Goal: Information Seeking & Learning: Learn about a topic

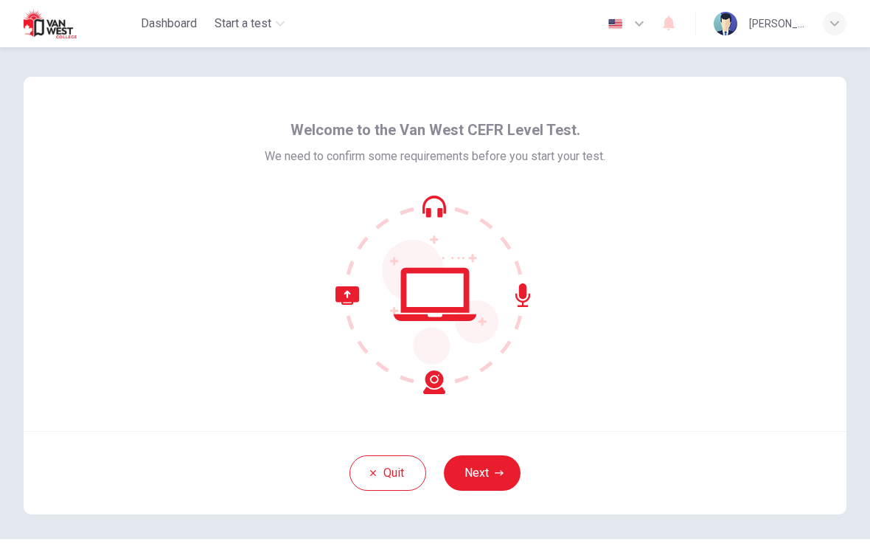
click at [625, 25] on img "button" at bounding box center [615, 23] width 18 height 11
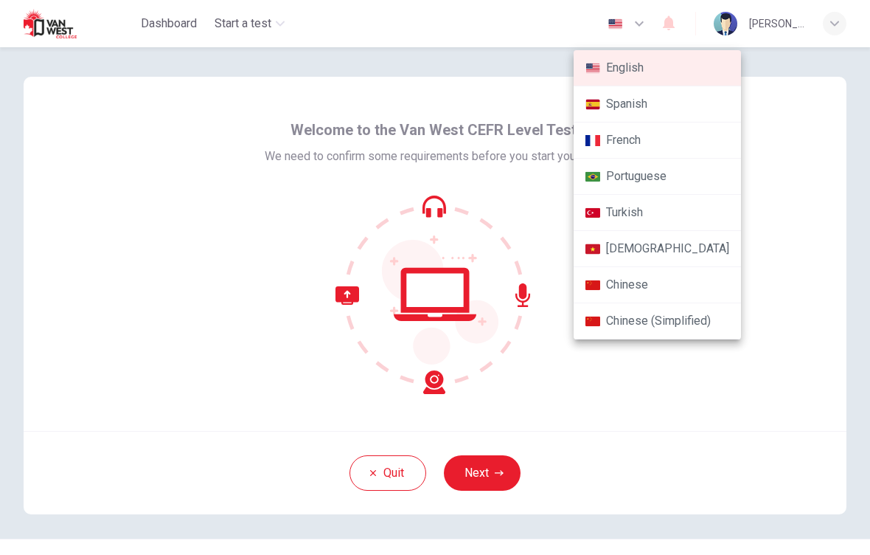
click at [652, 281] on li "Chinese" at bounding box center [657, 285] width 167 height 36
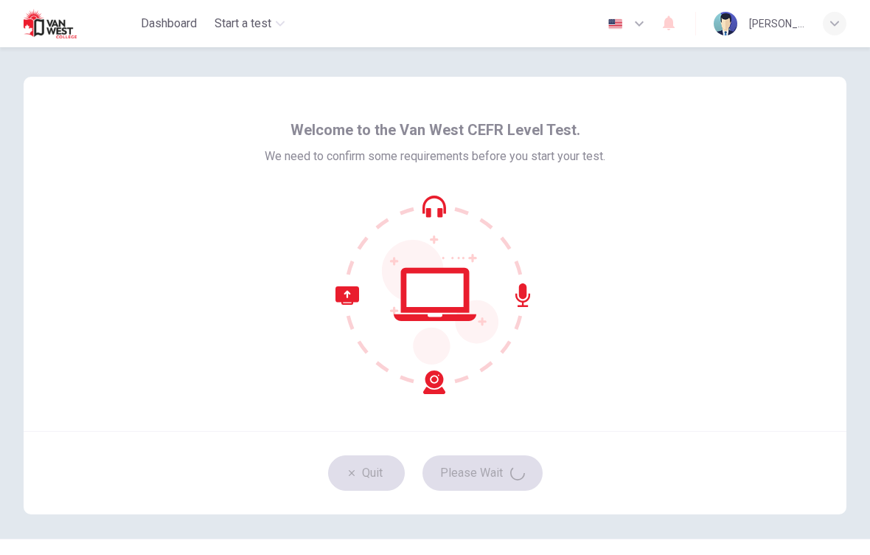
type input "zh"
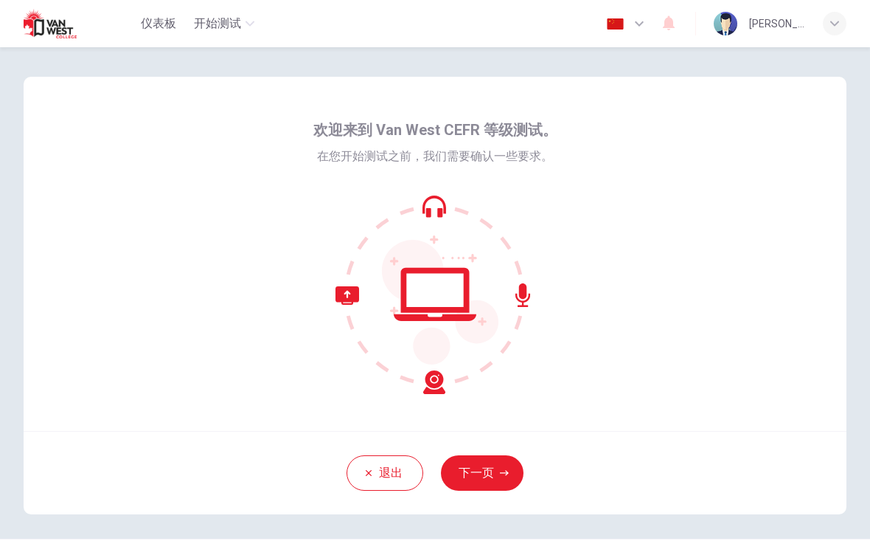
click at [490, 473] on button "下一页" at bounding box center [482, 472] width 83 height 35
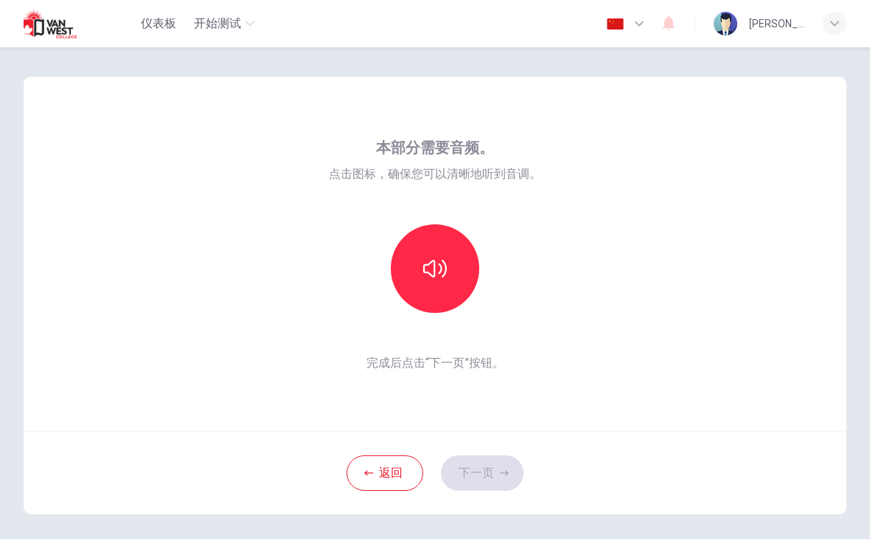
click at [443, 281] on button "button" at bounding box center [435, 268] width 89 height 89
click at [460, 274] on button "button" at bounding box center [435, 268] width 89 height 89
click at [449, 274] on button "button" at bounding box center [435, 268] width 89 height 89
click at [454, 271] on button "button" at bounding box center [435, 268] width 89 height 89
click at [452, 266] on button "button" at bounding box center [435, 268] width 89 height 89
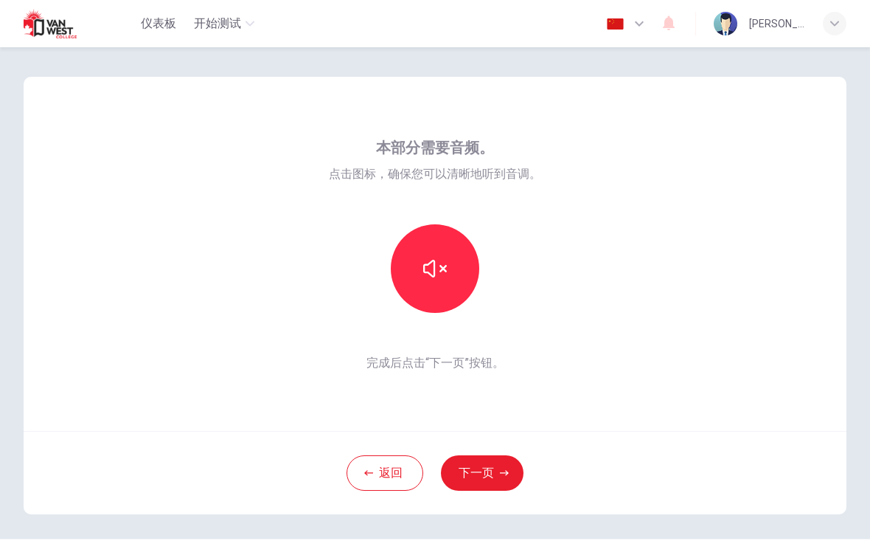
click at [464, 257] on button "button" at bounding box center [435, 268] width 89 height 89
click at [454, 269] on button "button" at bounding box center [435, 268] width 89 height 89
click at [436, 275] on icon "button" at bounding box center [435, 269] width 24 height 24
click at [456, 263] on button "button" at bounding box center [435, 268] width 89 height 89
click at [457, 271] on button "button" at bounding box center [435, 268] width 89 height 89
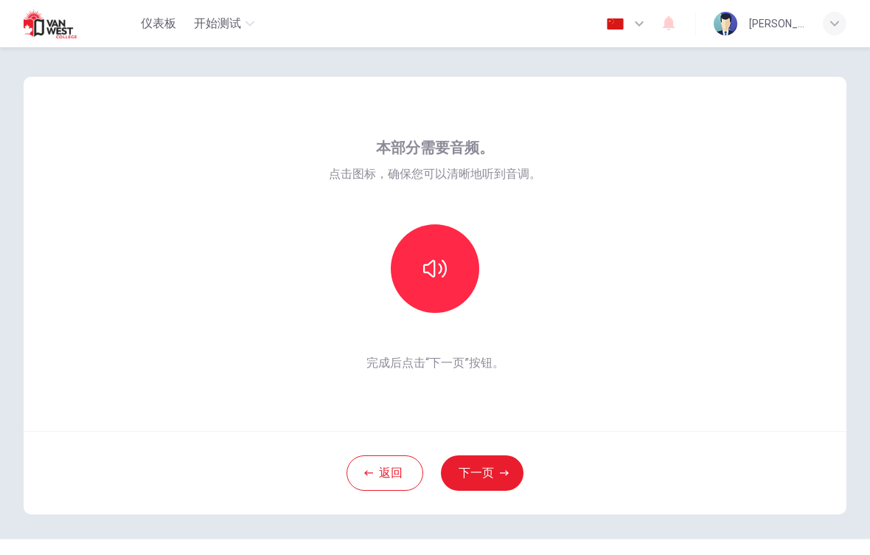
click at [489, 465] on button "下一页" at bounding box center [482, 472] width 83 height 35
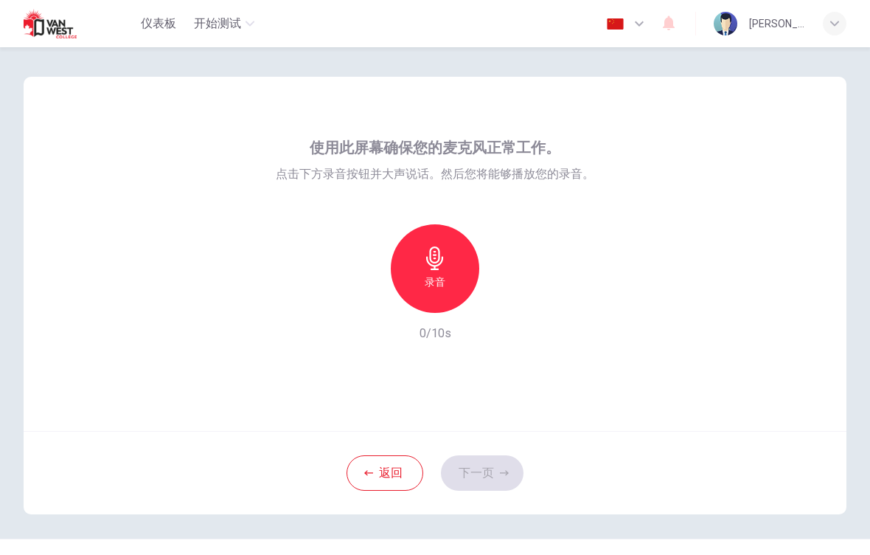
click at [460, 263] on div "录音" at bounding box center [435, 268] width 89 height 89
click at [507, 298] on icon "button" at bounding box center [503, 301] width 15 height 15
click at [513, 296] on div "button" at bounding box center [503, 301] width 24 height 24
click at [485, 457] on button "下一页" at bounding box center [482, 472] width 83 height 35
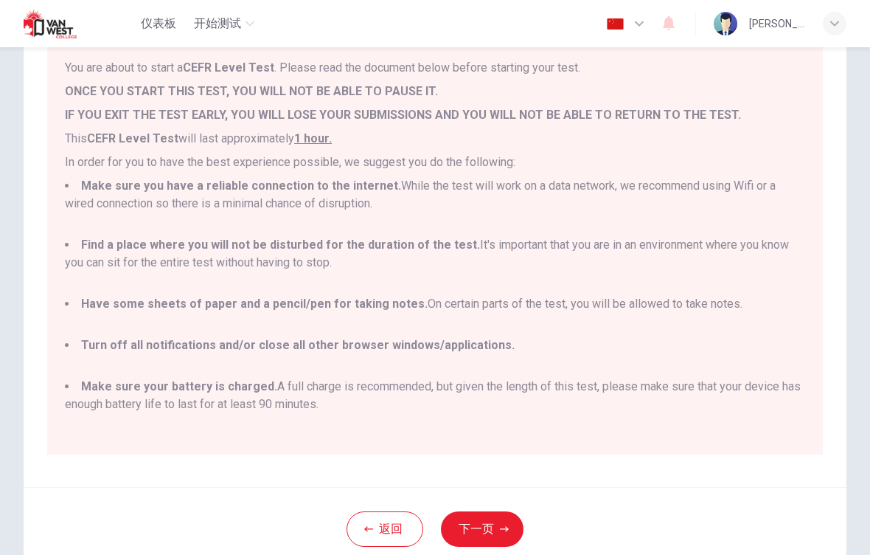
scroll to position [205, 0]
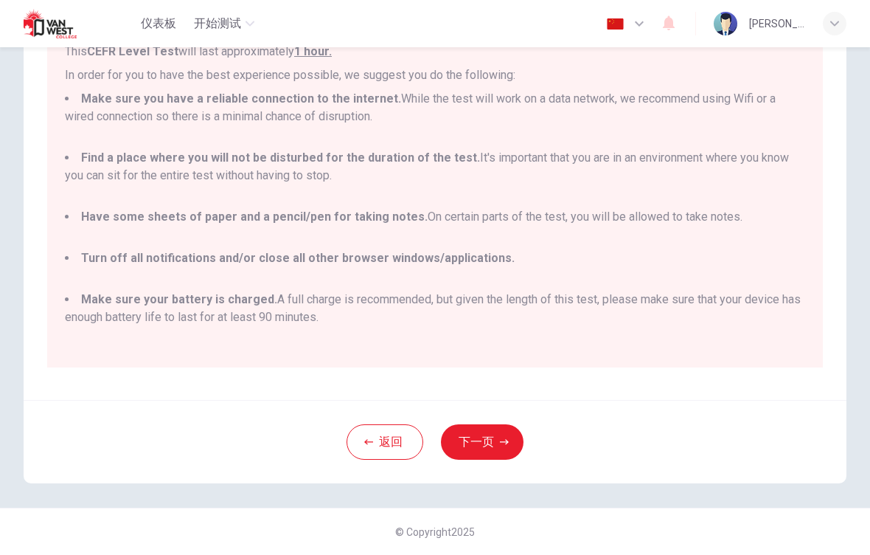
click at [495, 449] on button "下一页" at bounding box center [482, 441] width 83 height 35
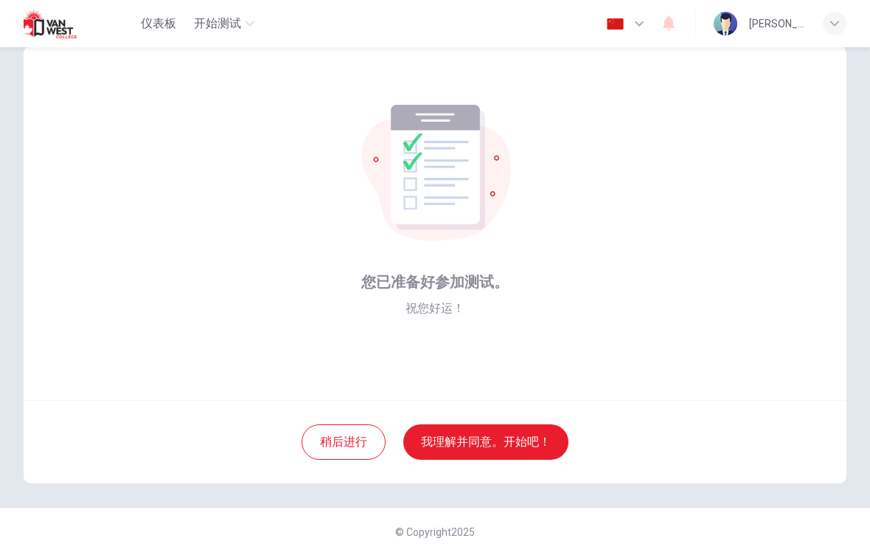
scroll to position [31, 0]
click at [534, 440] on button "我理解并同意。开始吧！" at bounding box center [486, 441] width 165 height 35
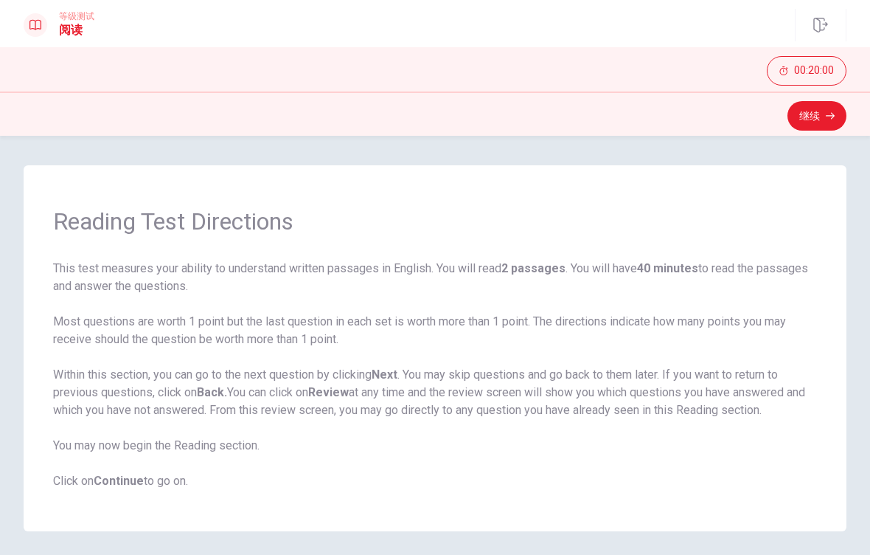
click at [821, 118] on button "继续" at bounding box center [817, 116] width 59 height 30
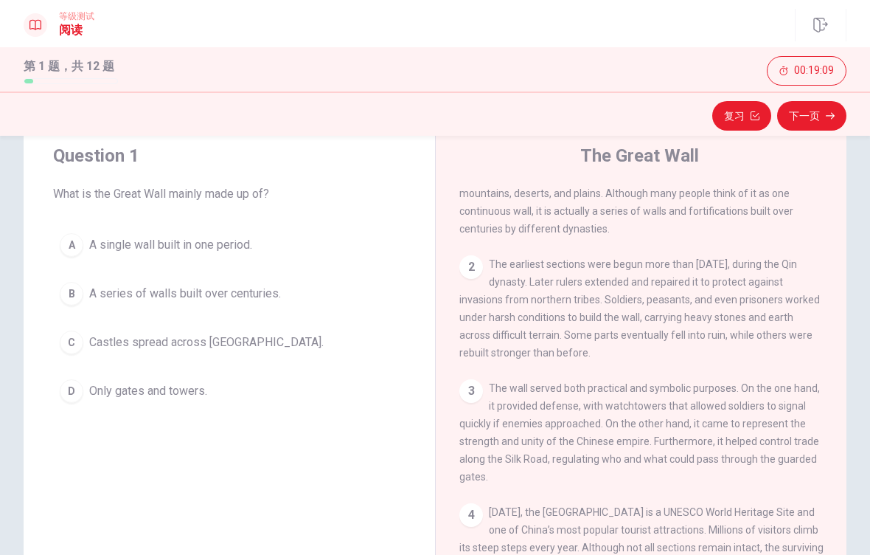
scroll to position [46, 0]
click at [80, 287] on div "B" at bounding box center [72, 293] width 24 height 24
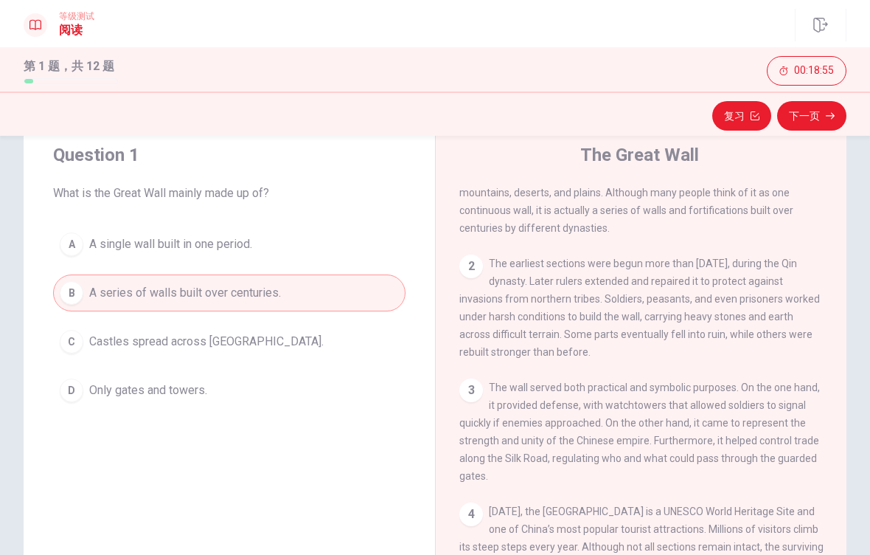
scroll to position [52, 0]
click at [825, 120] on button "下一页" at bounding box center [812, 116] width 69 height 30
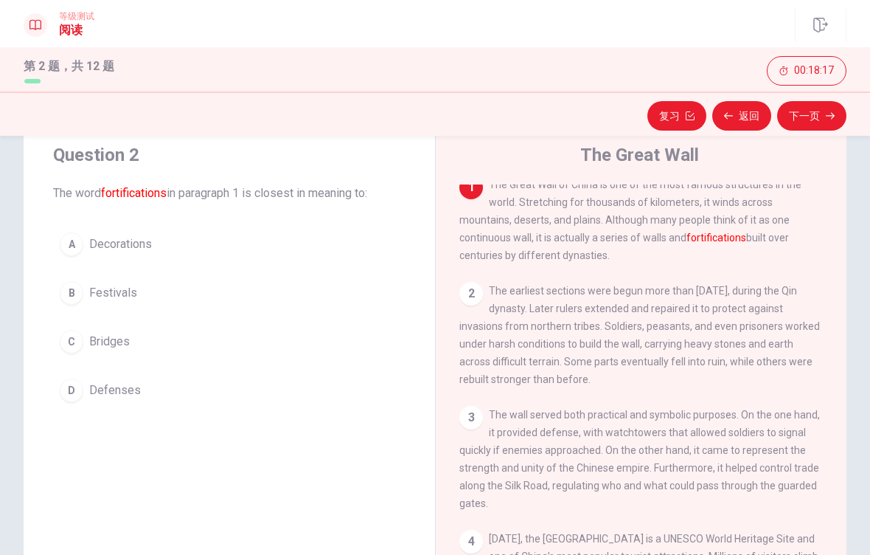
scroll to position [9, 0]
click at [63, 254] on button "A Decorations" at bounding box center [229, 244] width 353 height 37
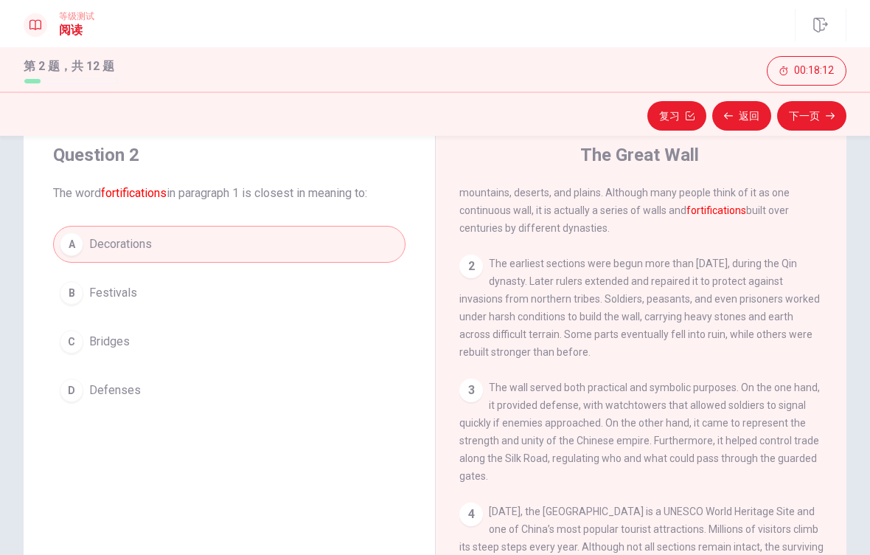
scroll to position [52, 0]
click at [823, 116] on button "下一页" at bounding box center [812, 116] width 69 height 30
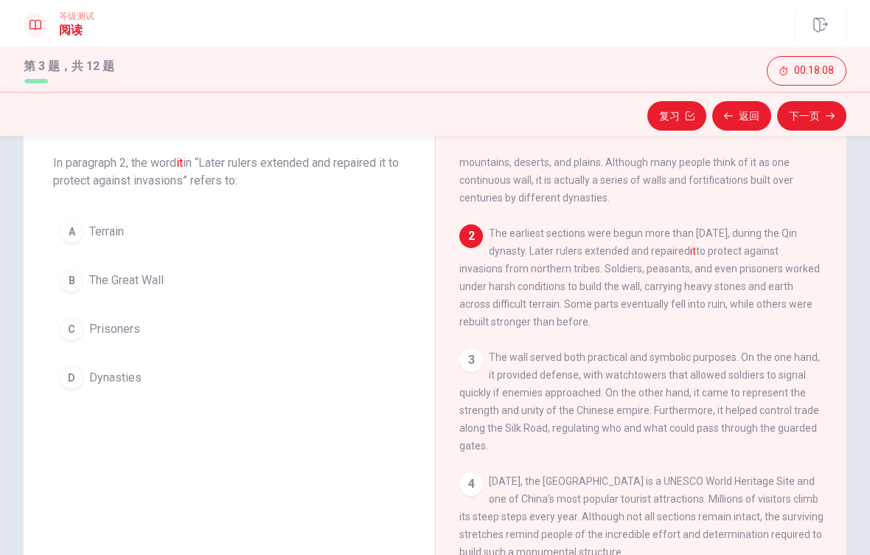
scroll to position [77, 0]
click at [730, 505] on div "4 Today, the Great Wall is a UNESCO World Heritage Site and one of China’s most…" at bounding box center [642, 515] width 364 height 89
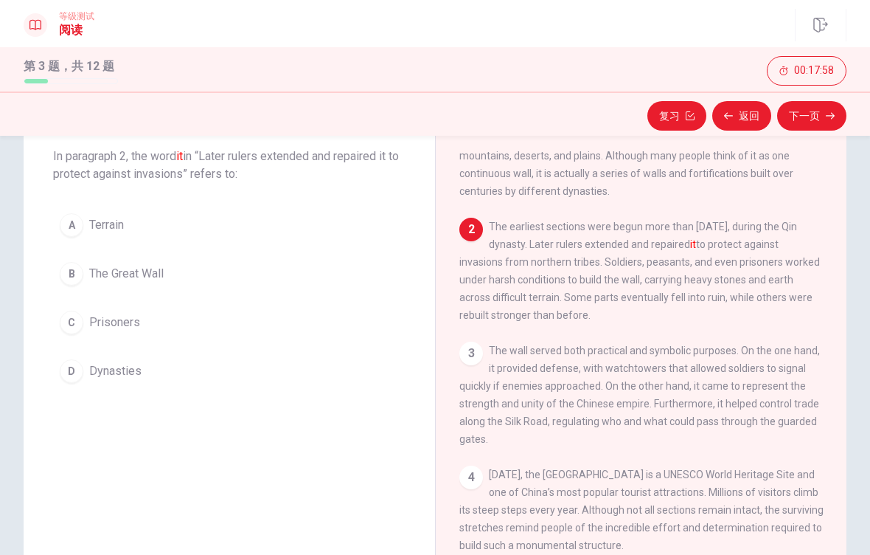
scroll to position [82, 0]
click at [72, 274] on div "B" at bounding box center [72, 275] width 24 height 24
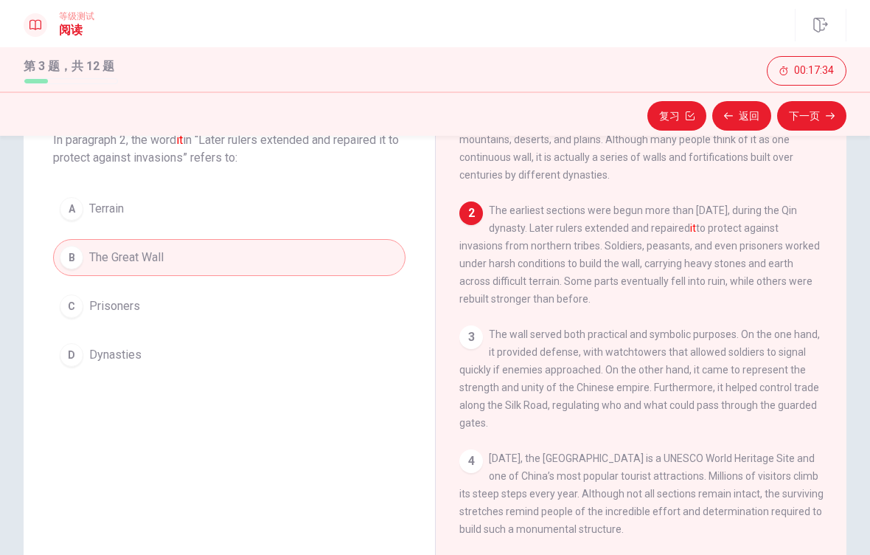
scroll to position [52, 0]
click at [823, 122] on button "下一页" at bounding box center [812, 116] width 69 height 30
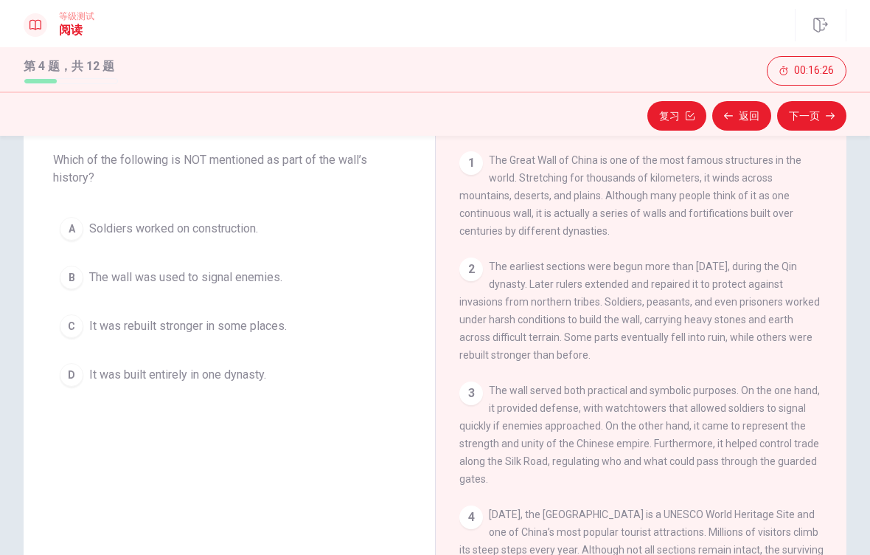
scroll to position [0, 0]
click at [71, 322] on div "C" at bounding box center [72, 326] width 24 height 24
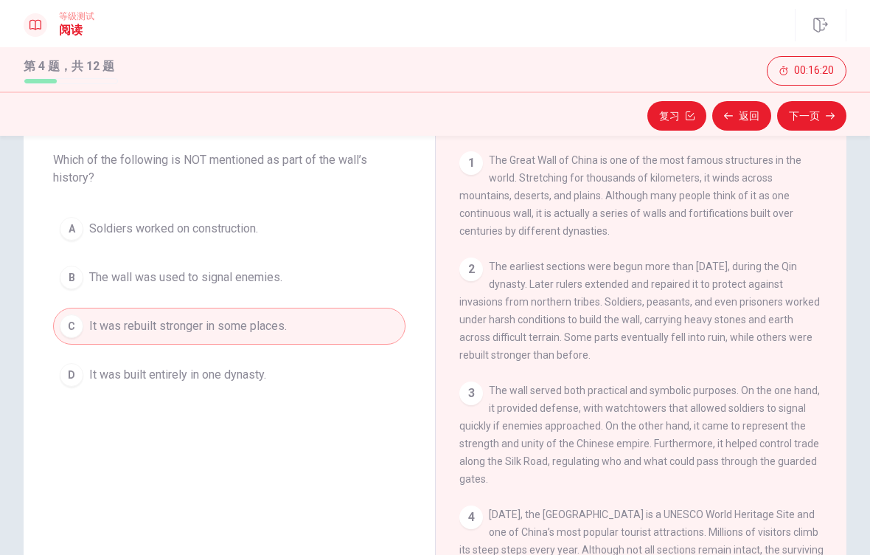
click at [72, 272] on div "B" at bounding box center [72, 278] width 24 height 24
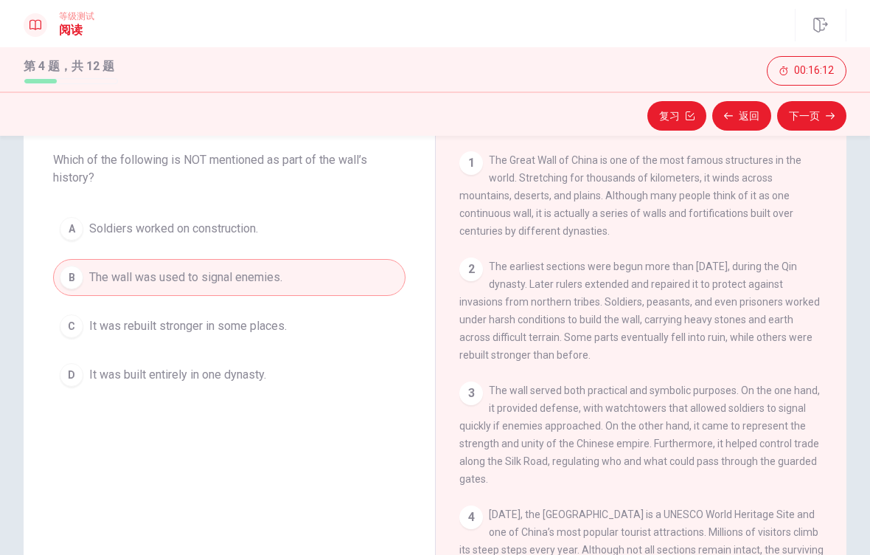
click at [816, 119] on button "下一页" at bounding box center [812, 116] width 69 height 30
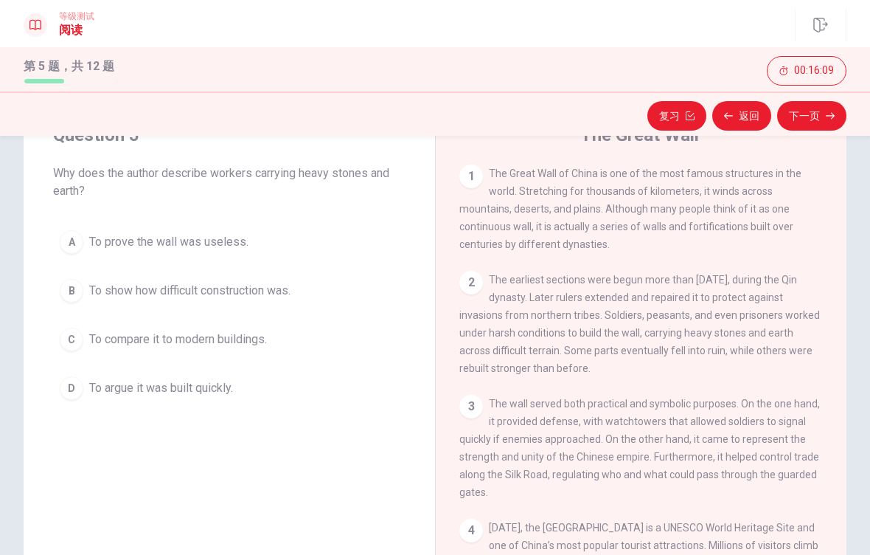
scroll to position [63, 0]
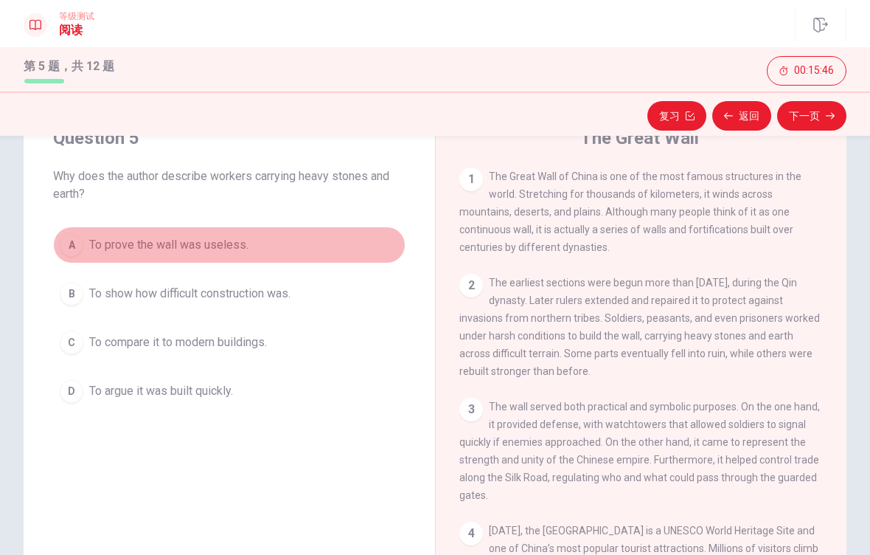
click at [67, 243] on div "A" at bounding box center [72, 245] width 24 height 24
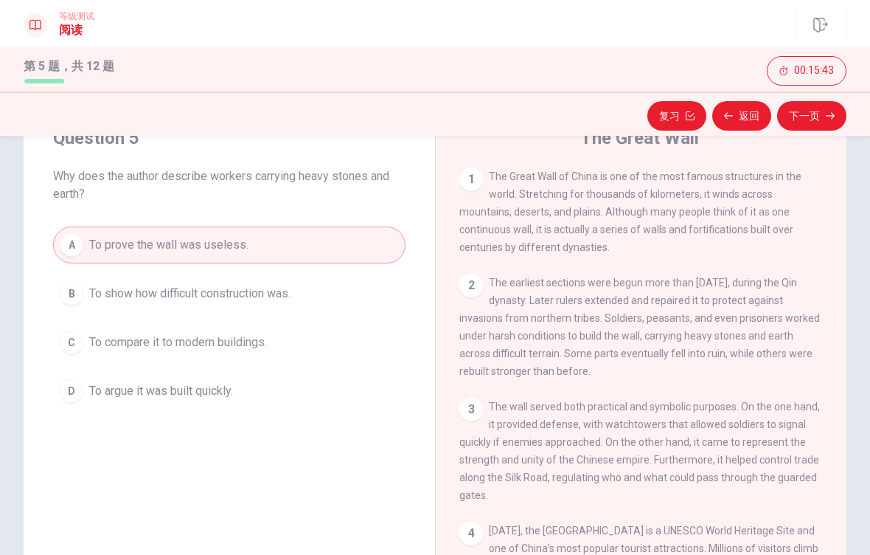
click at [812, 119] on button "下一页" at bounding box center [812, 116] width 69 height 30
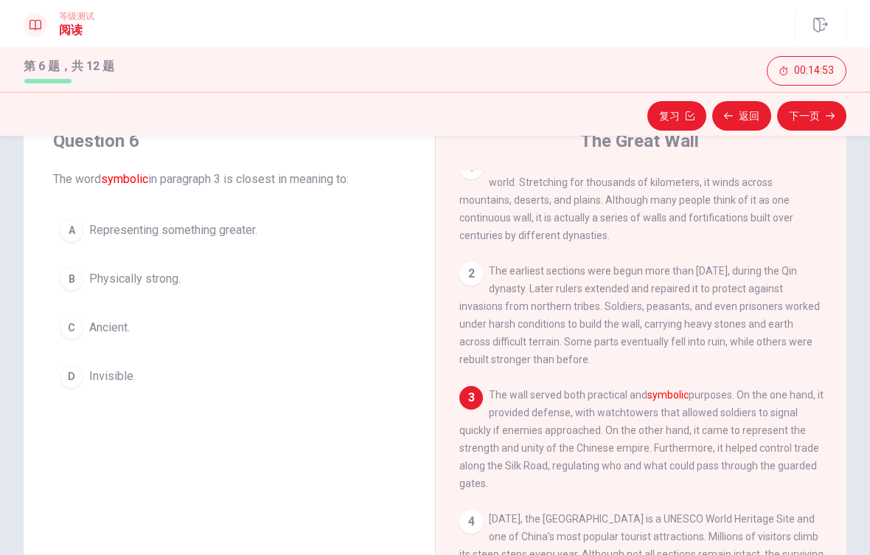
scroll to position [50, 0]
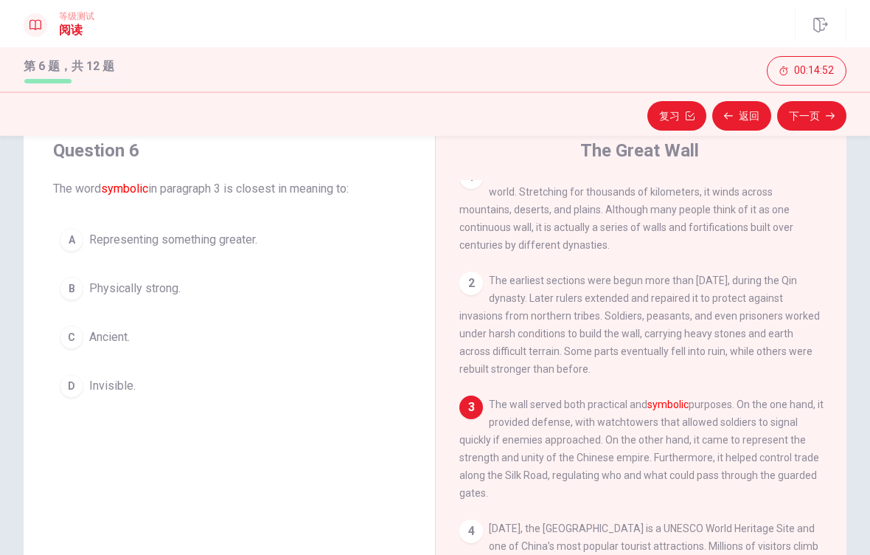
click at [148, 297] on button "B Physically strong." at bounding box center [229, 288] width 353 height 37
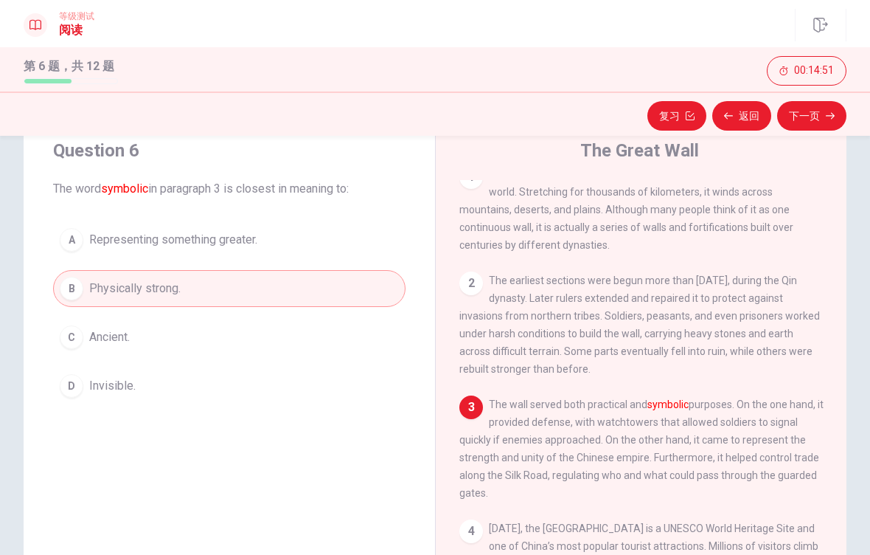
click at [800, 121] on button "下一页" at bounding box center [812, 116] width 69 height 30
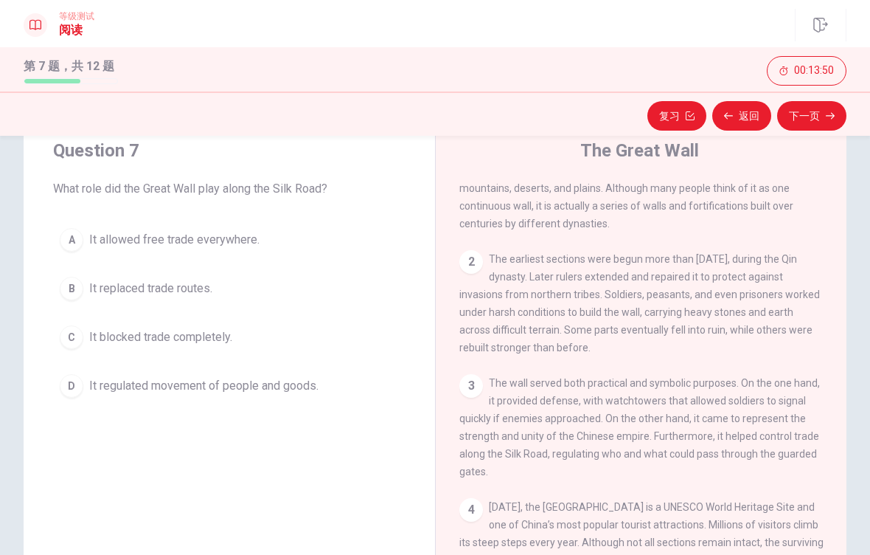
scroll to position [52, 0]
click at [71, 298] on div "B" at bounding box center [72, 289] width 24 height 24
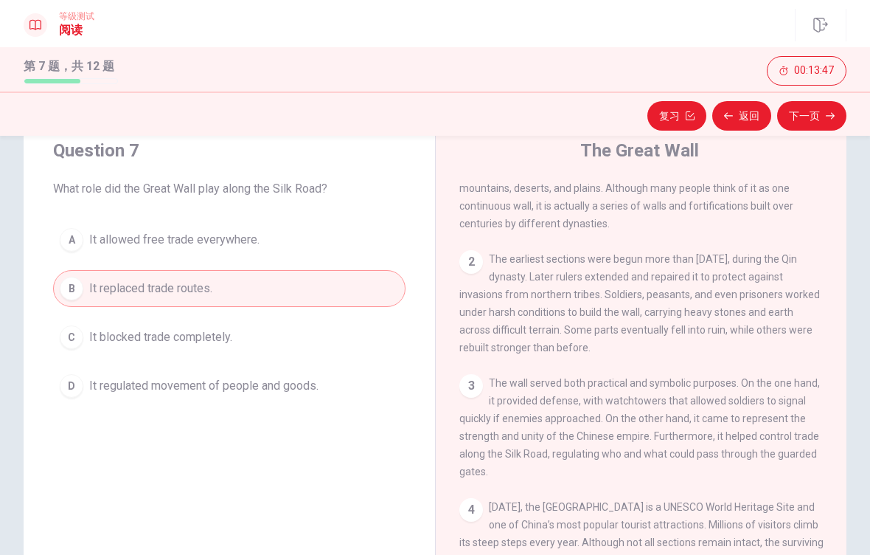
click at [823, 123] on button "下一页" at bounding box center [812, 116] width 69 height 30
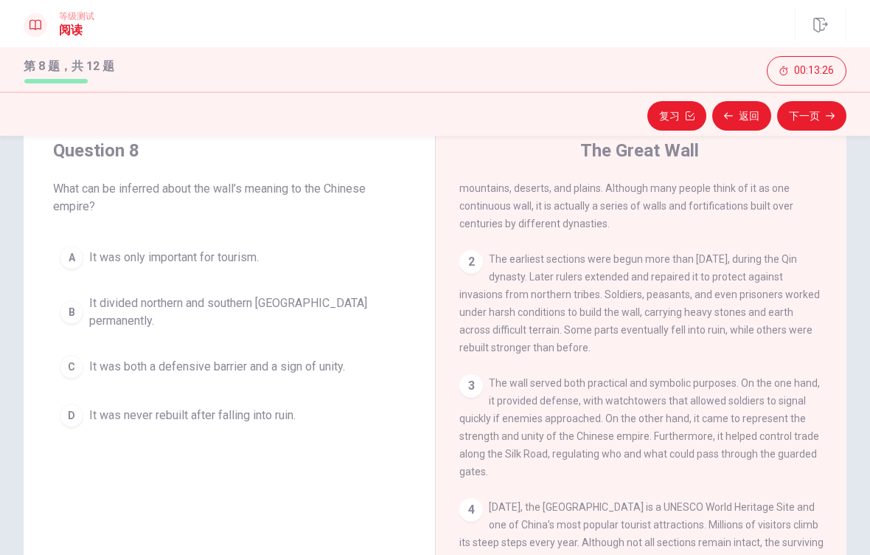
click at [308, 358] on span "It was both a defensive barrier and a sign of unity." at bounding box center [217, 367] width 256 height 18
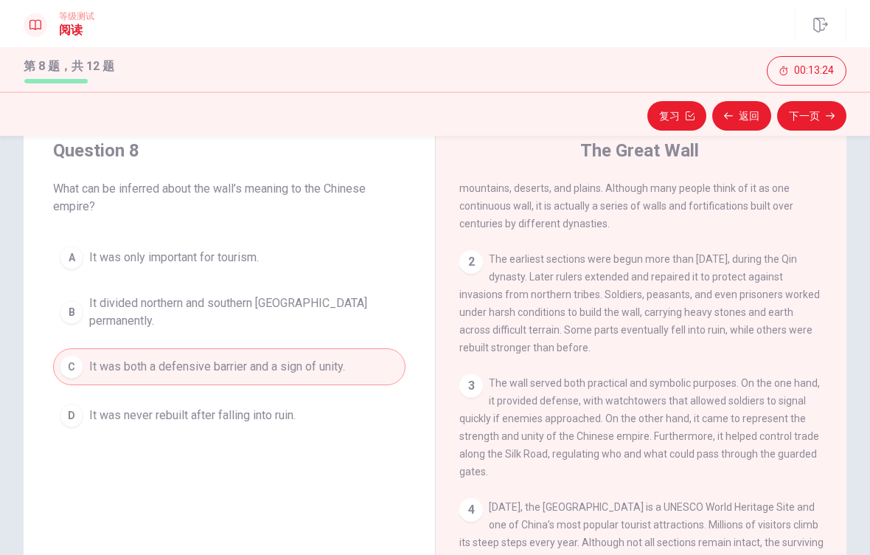
click at [833, 115] on icon "button" at bounding box center [830, 115] width 9 height 9
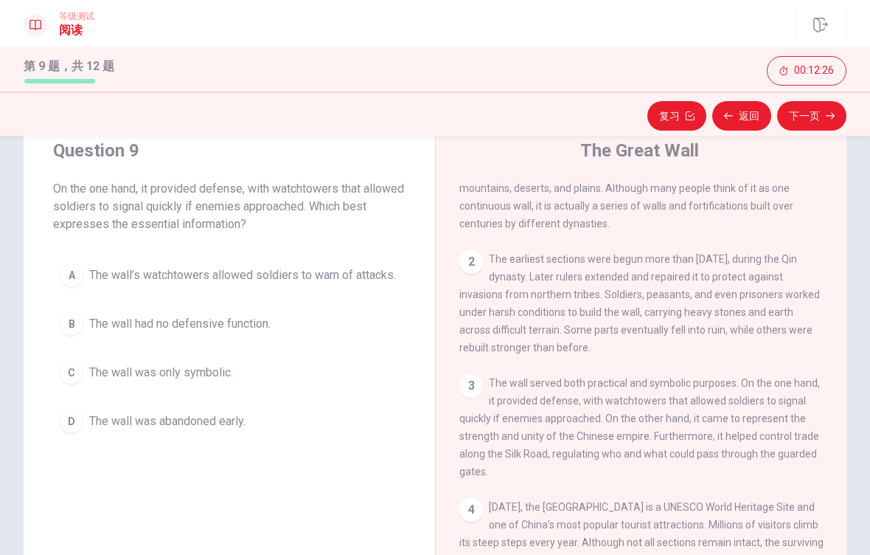
click at [69, 275] on div "A" at bounding box center [72, 275] width 24 height 24
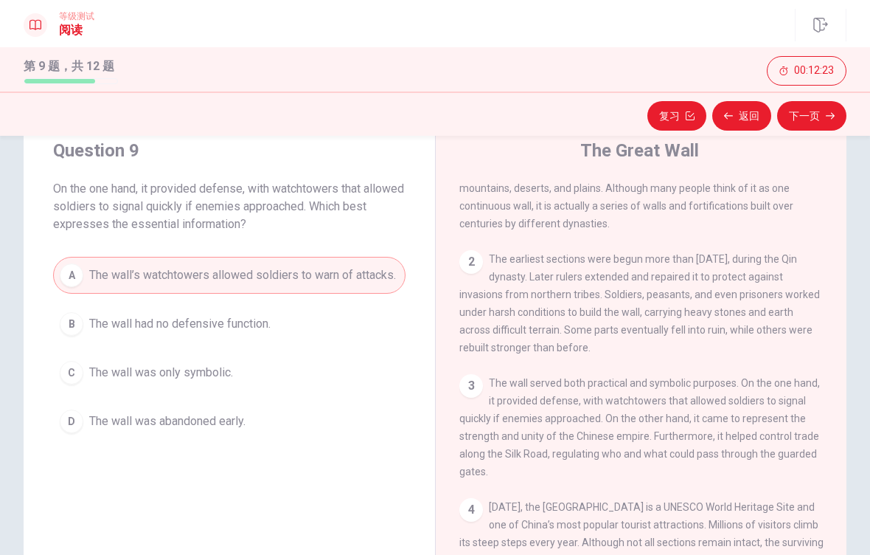
click at [812, 118] on button "下一页" at bounding box center [812, 116] width 69 height 30
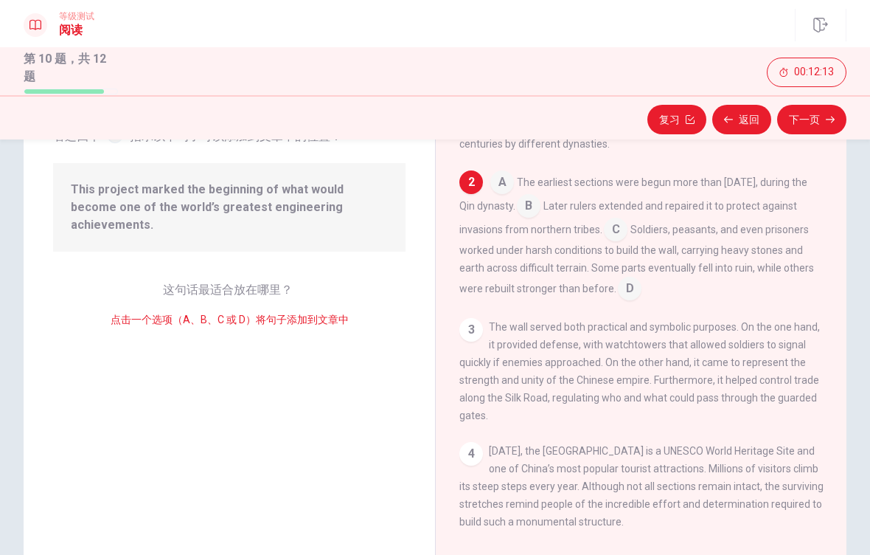
scroll to position [114, 0]
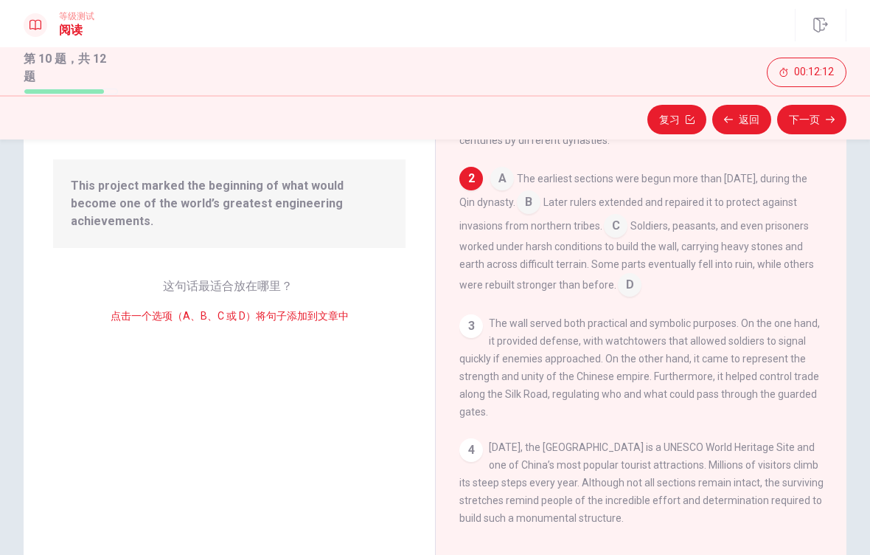
click at [471, 325] on div "3" at bounding box center [472, 326] width 24 height 24
click at [474, 317] on div "3" at bounding box center [472, 326] width 24 height 24
click at [628, 222] on input at bounding box center [616, 227] width 24 height 24
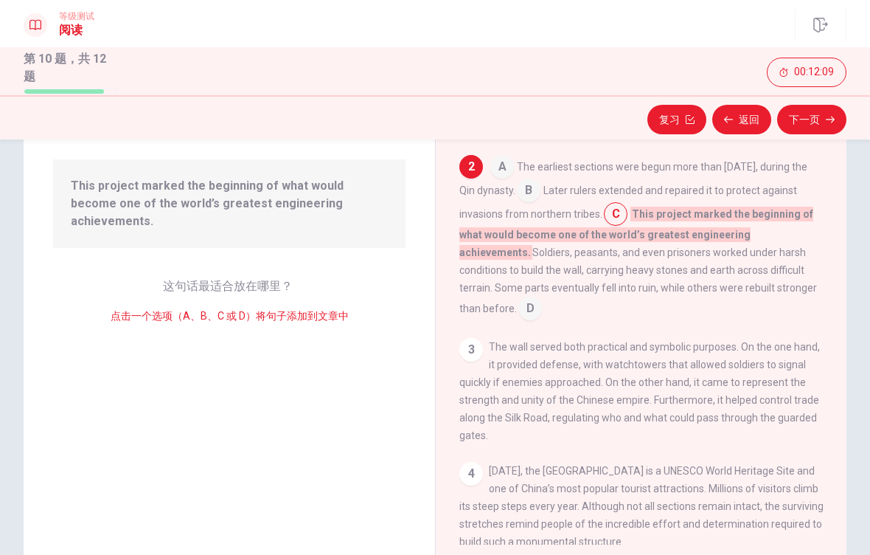
click at [694, 279] on span "Soldiers, peasants, and even prisoners worked under harsh conditions to build t…" at bounding box center [639, 280] width 358 height 68
click at [541, 194] on input at bounding box center [529, 192] width 24 height 24
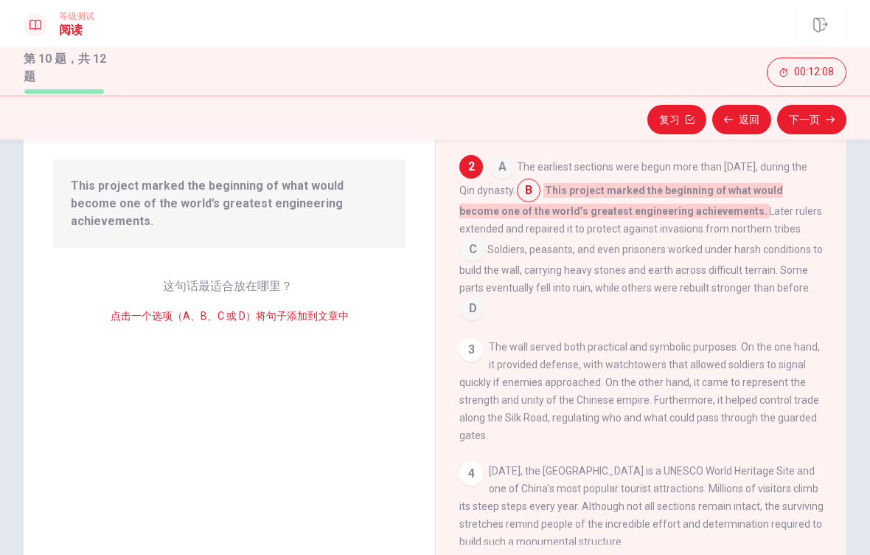
click at [509, 176] on input at bounding box center [503, 168] width 24 height 24
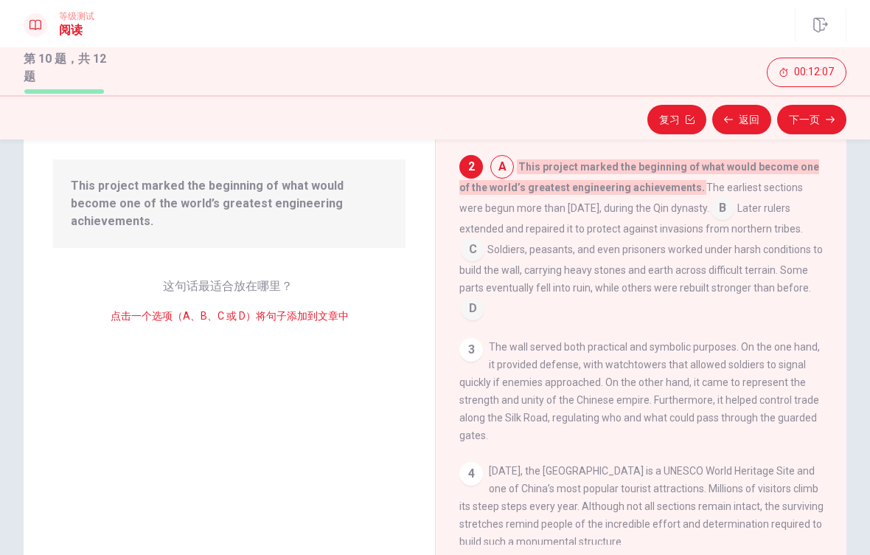
click at [472, 161] on div "2" at bounding box center [472, 167] width 24 height 24
click at [469, 260] on input at bounding box center [473, 251] width 24 height 24
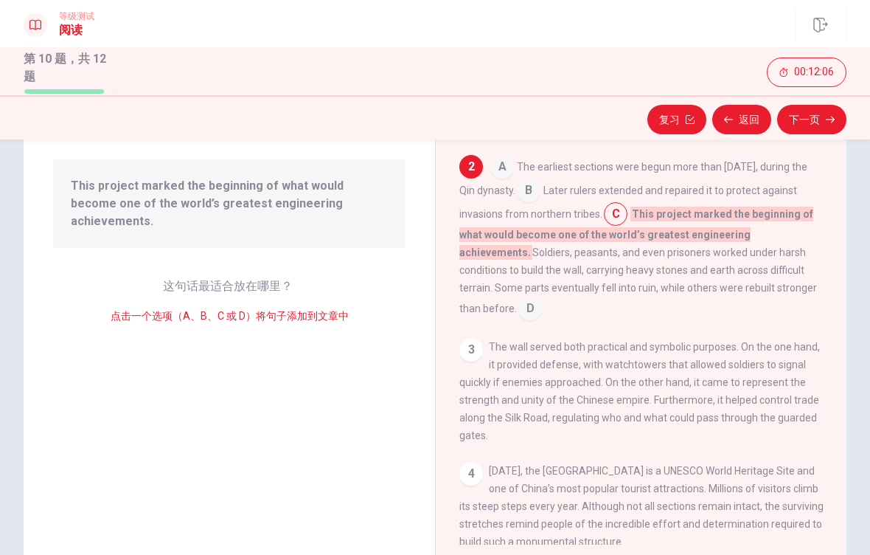
click at [472, 354] on div "3" at bounding box center [472, 350] width 24 height 24
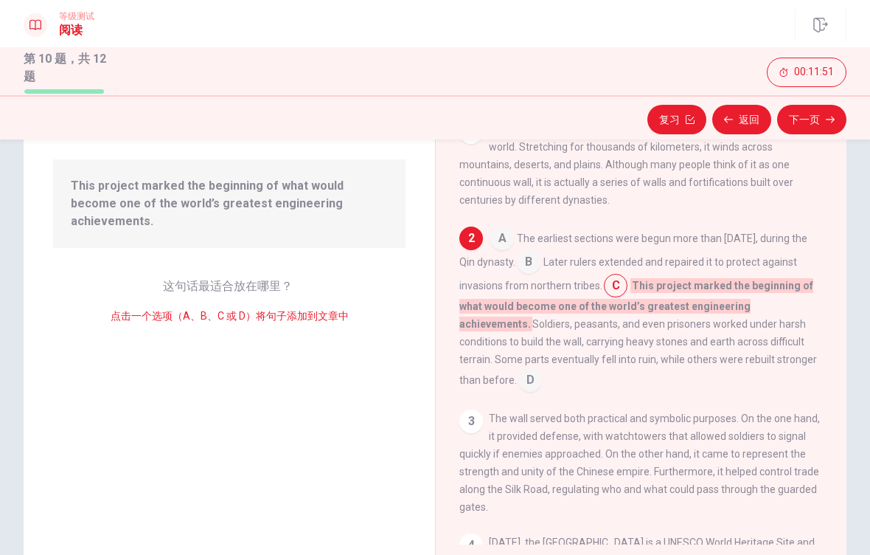
scroll to position [0, 0]
click at [499, 244] on input at bounding box center [503, 240] width 24 height 24
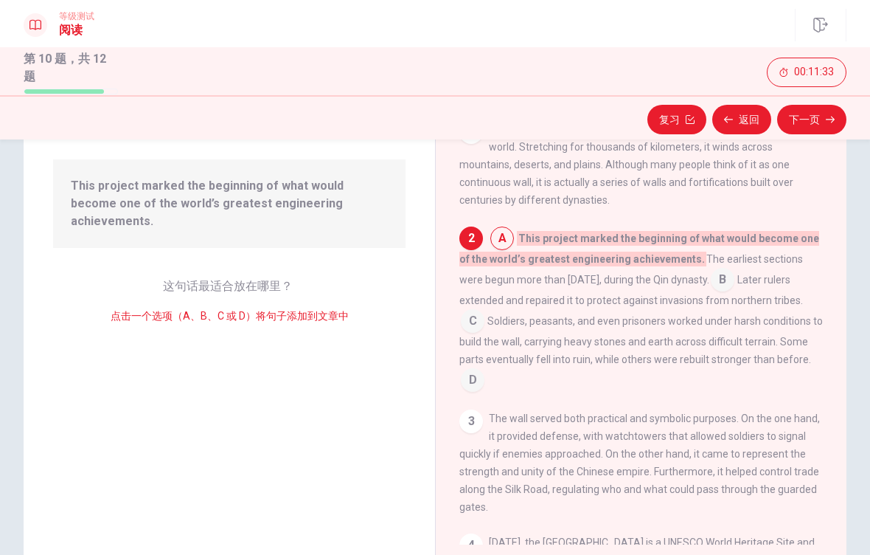
click at [734, 285] on span "B" at bounding box center [723, 280] width 24 height 24
click at [735, 283] on span "B" at bounding box center [723, 280] width 24 height 24
click at [735, 282] on span "B" at bounding box center [723, 280] width 24 height 24
click at [735, 291] on span "B" at bounding box center [723, 280] width 24 height 24
click at [470, 327] on input at bounding box center [473, 323] width 24 height 24
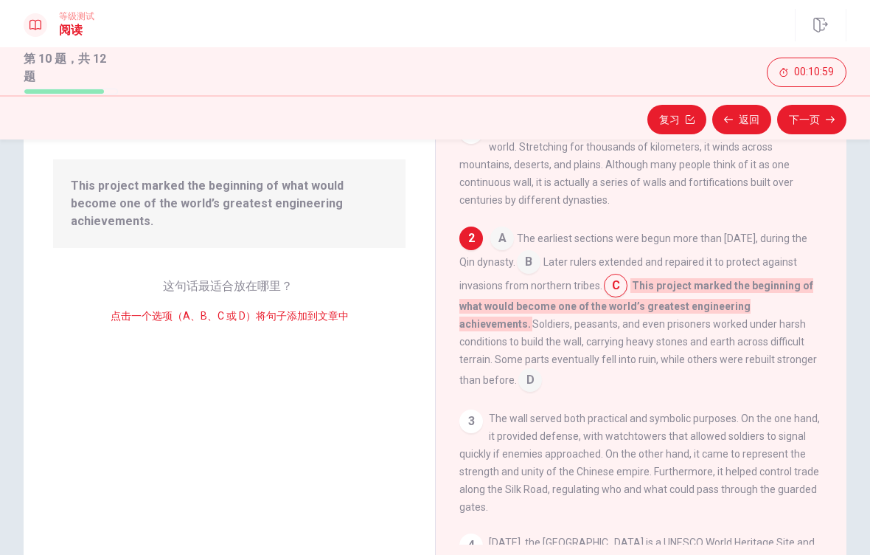
click at [541, 269] on input at bounding box center [529, 264] width 24 height 24
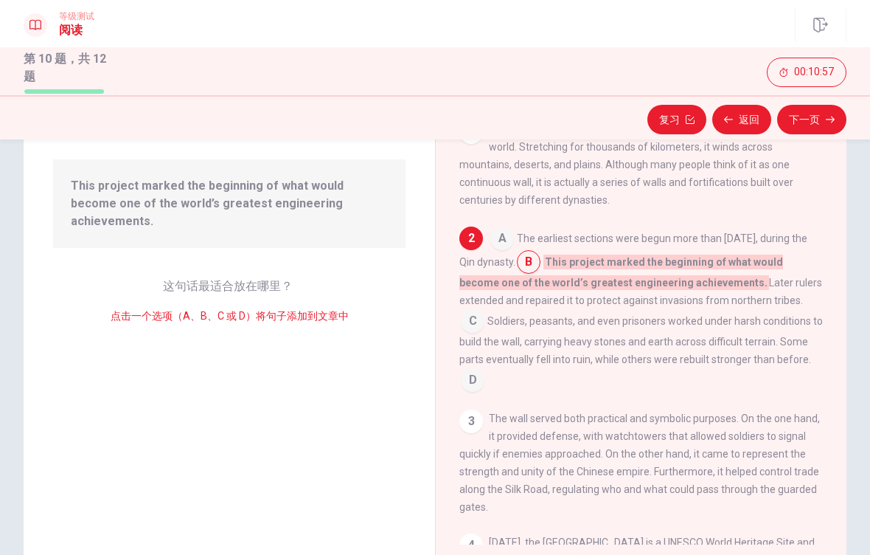
click at [823, 120] on button "下一页" at bounding box center [812, 120] width 69 height 30
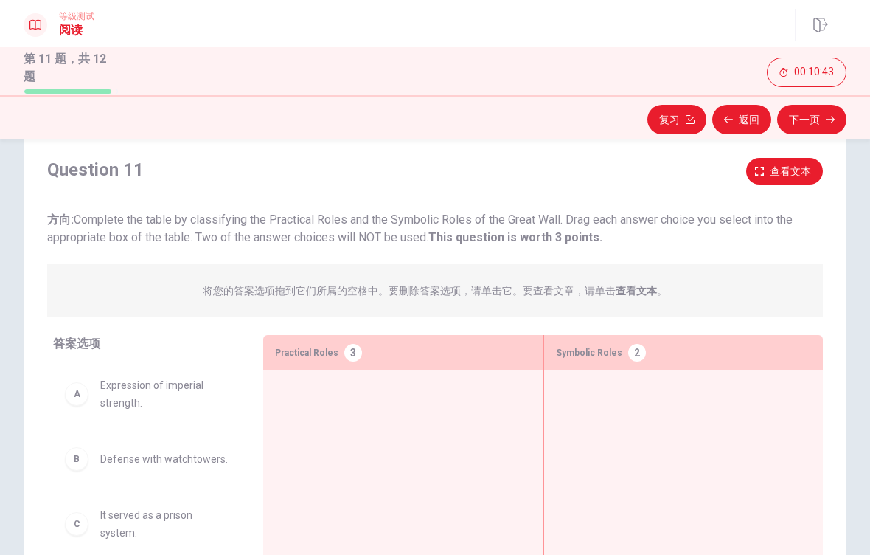
scroll to position [36, 0]
click at [792, 167] on span "查看文本" at bounding box center [790, 170] width 41 height 18
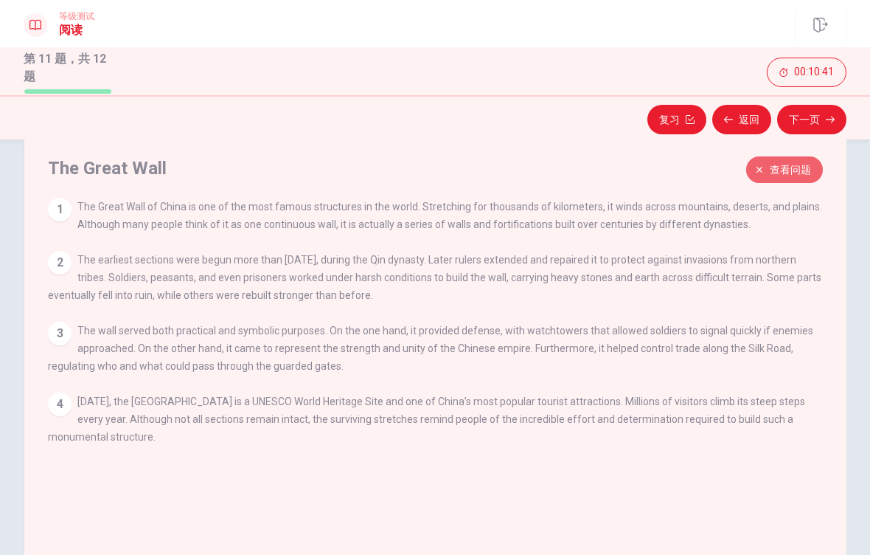
click at [788, 176] on span "查看问题" at bounding box center [790, 170] width 41 height 18
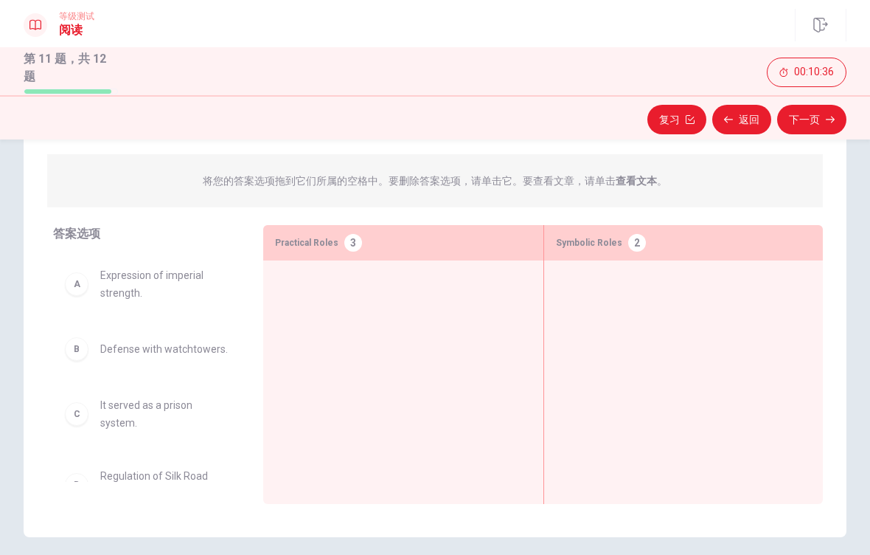
scroll to position [145, 0]
click at [80, 303] on div "A Expression of imperial strength." at bounding box center [146, 283] width 187 height 59
click at [80, 284] on div "A" at bounding box center [77, 283] width 24 height 24
click at [80, 285] on div "A" at bounding box center [77, 283] width 24 height 24
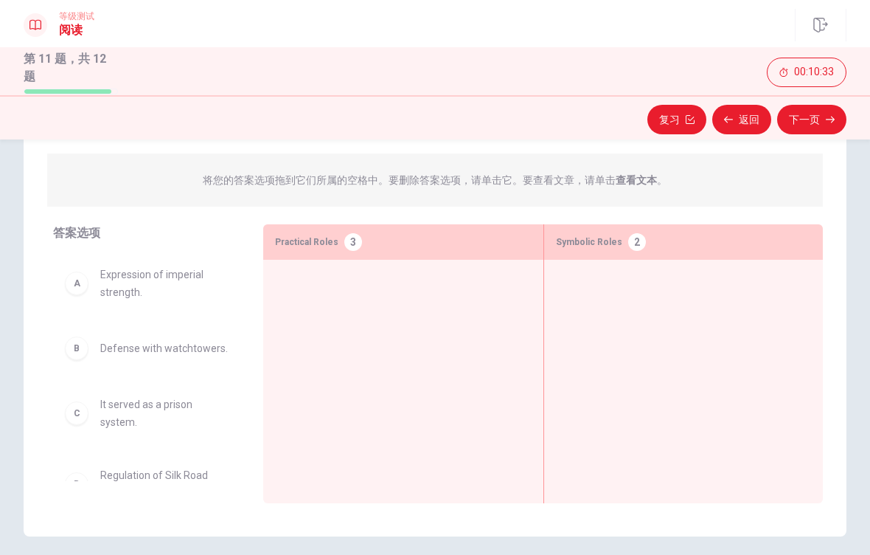
click at [89, 276] on div "A Expression of imperial strength." at bounding box center [146, 283] width 163 height 35
click at [400, 328] on div at bounding box center [403, 358] width 256 height 174
click at [425, 336] on div at bounding box center [403, 358] width 256 height 174
click at [429, 348] on div at bounding box center [403, 358] width 256 height 174
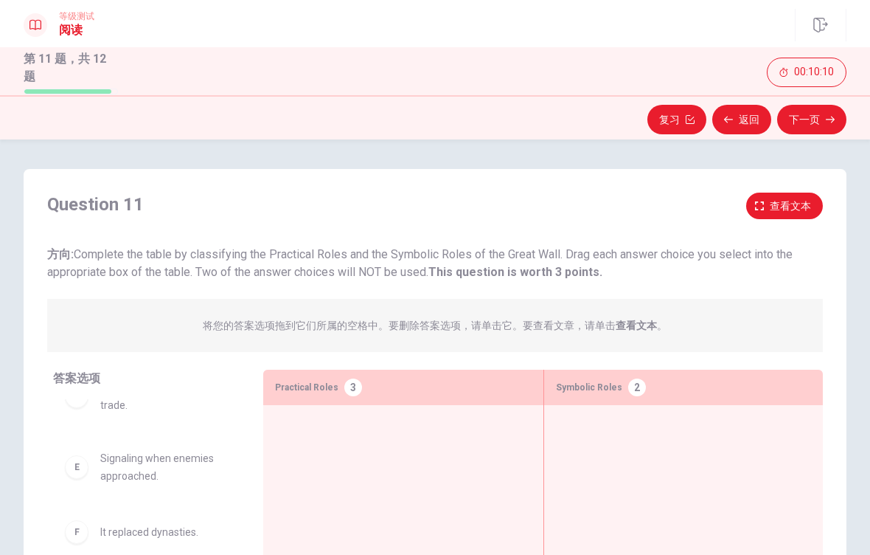
scroll to position [0, 0]
click at [796, 201] on span "查看文本" at bounding box center [790, 206] width 41 height 18
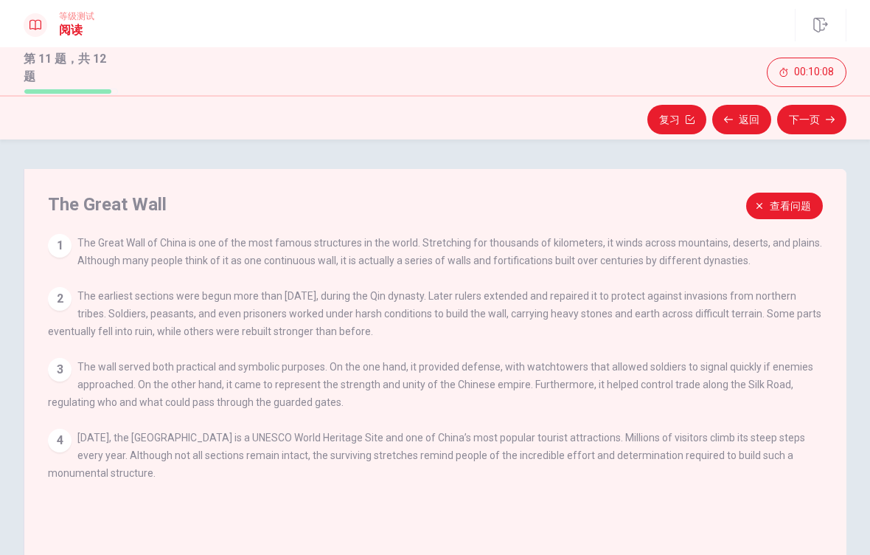
click at [804, 197] on span "查看问题" at bounding box center [790, 206] width 41 height 18
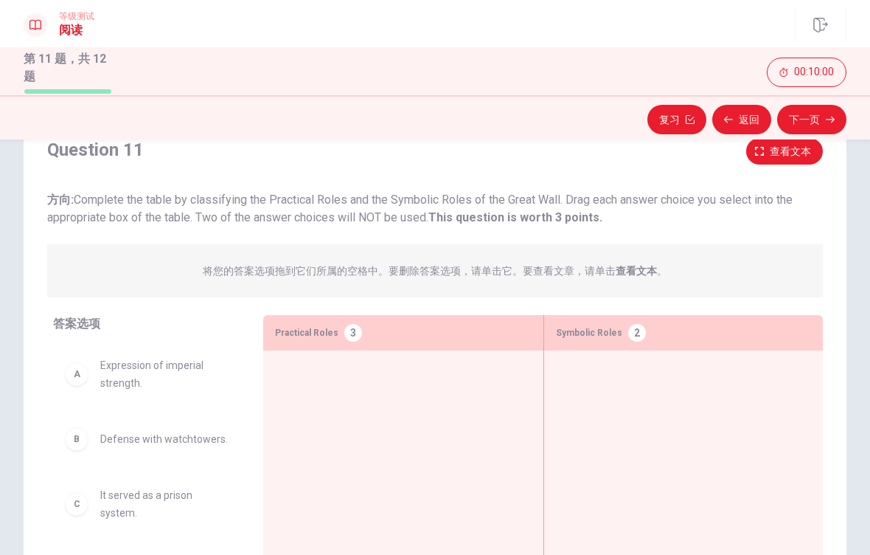
scroll to position [52, 0]
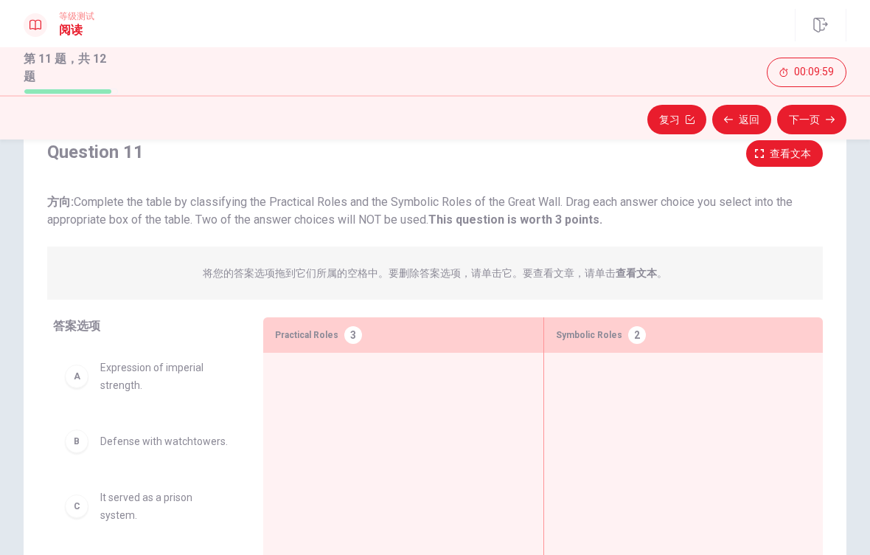
click at [783, 154] on span "查看文本" at bounding box center [790, 154] width 41 height 18
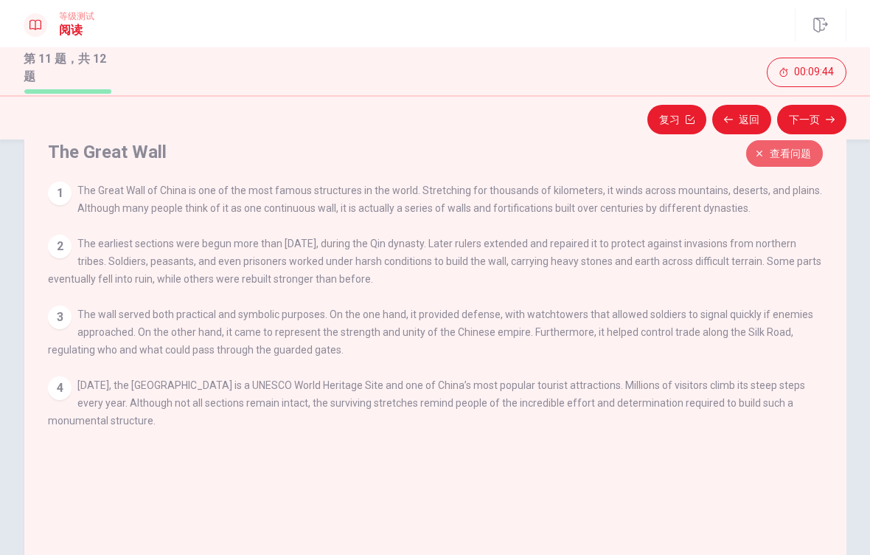
click at [805, 156] on span "查看问题" at bounding box center [790, 154] width 41 height 18
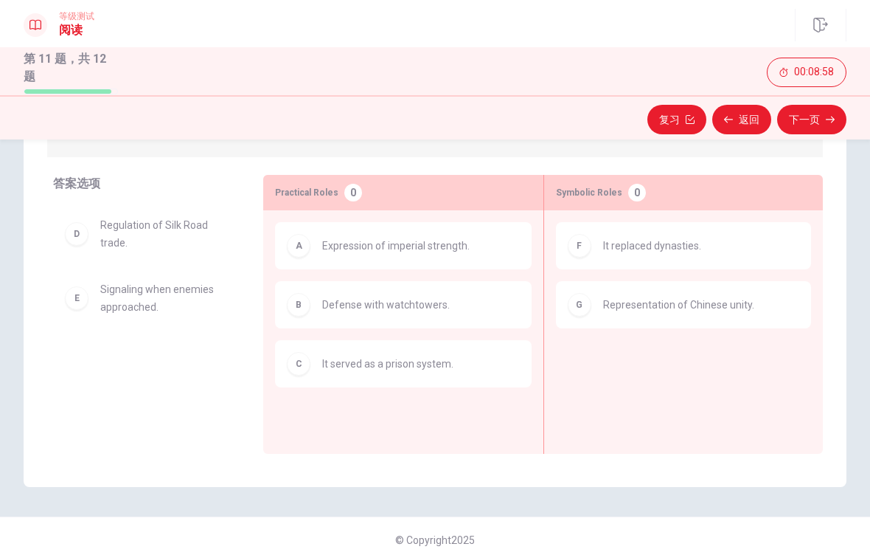
scroll to position [193, 0]
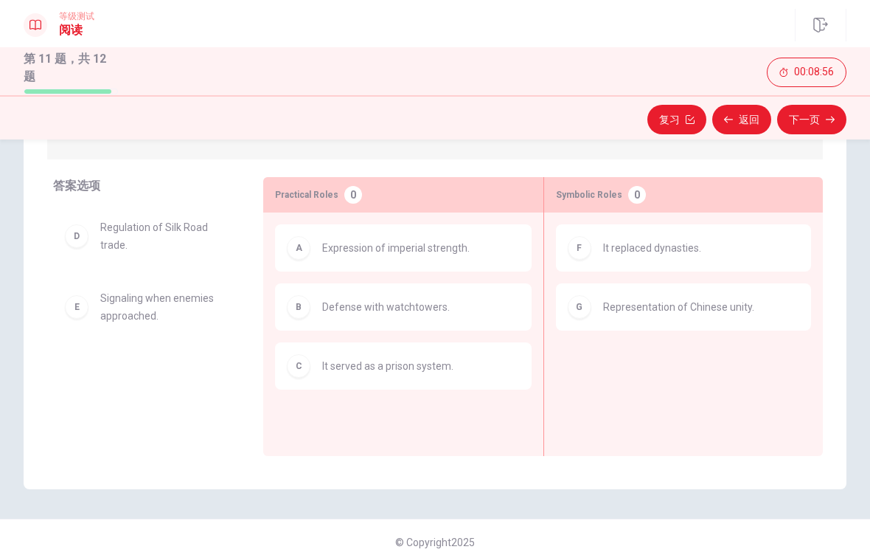
click at [819, 120] on button "下一页" at bounding box center [812, 120] width 69 height 30
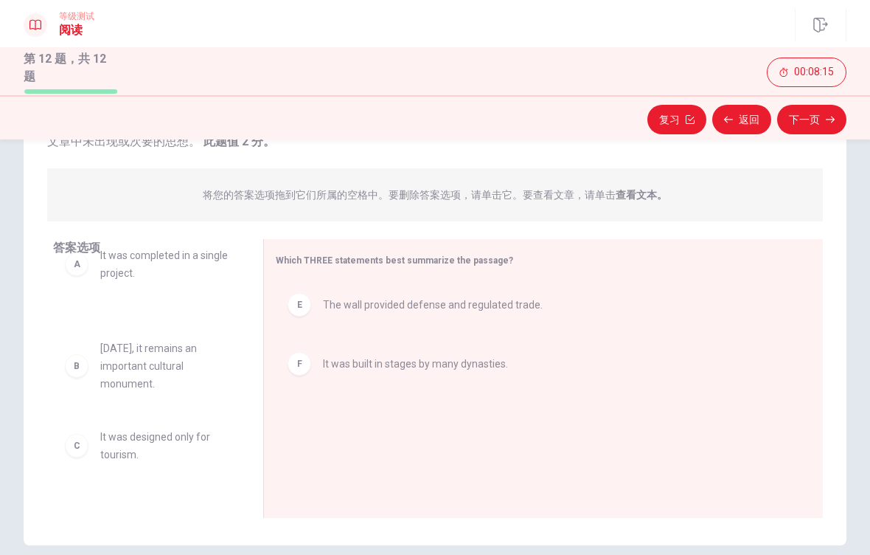
scroll to position [172, 0]
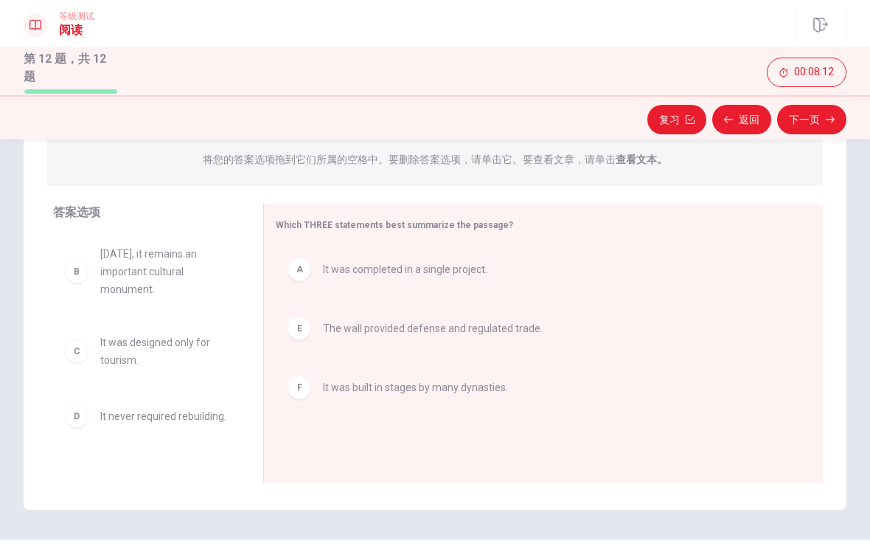
click at [813, 125] on button "下一页" at bounding box center [812, 120] width 69 height 30
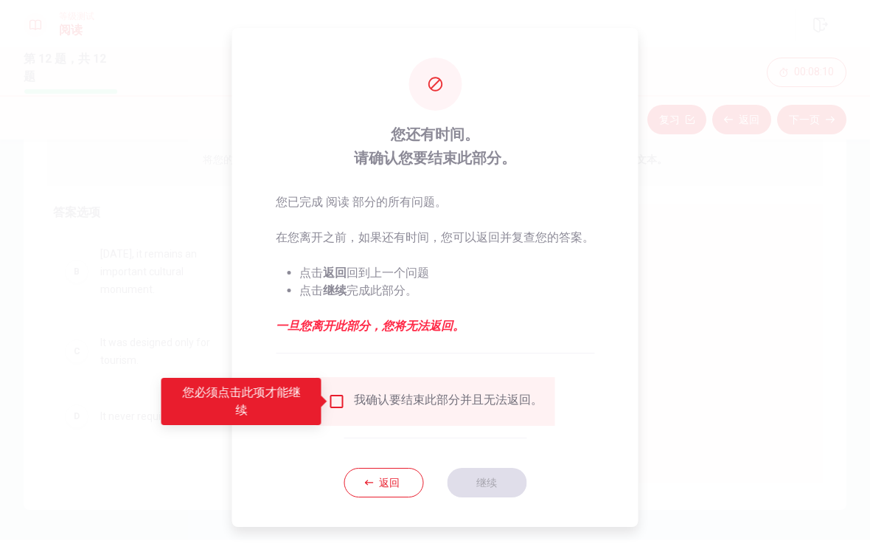
click at [345, 401] on input "您必须点击此项才能继续" at bounding box center [337, 401] width 18 height 18
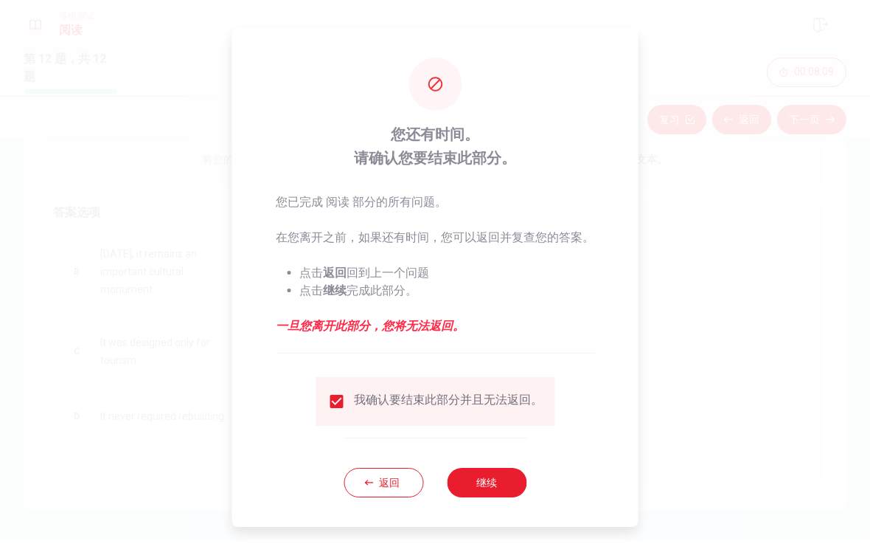
click at [499, 484] on button "继续" at bounding box center [487, 483] width 80 height 30
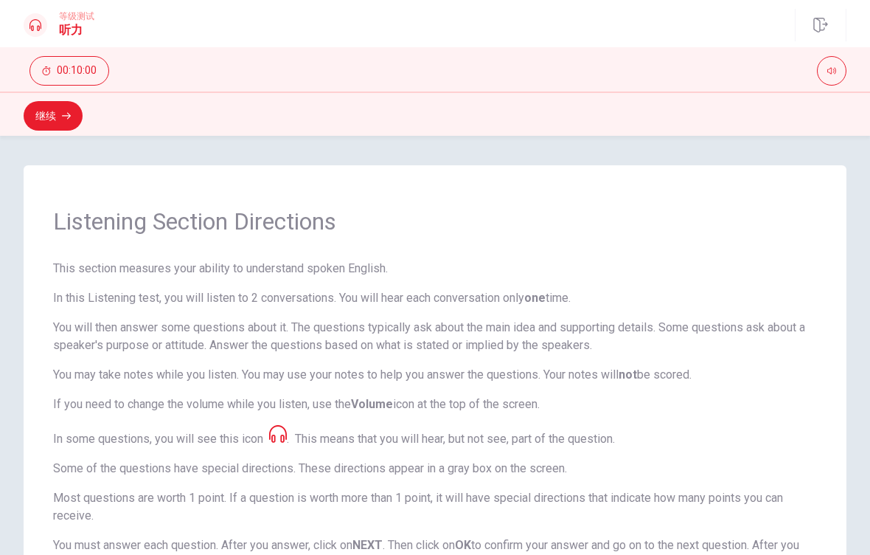
scroll to position [0, 0]
click at [60, 118] on button "继续" at bounding box center [53, 116] width 59 height 30
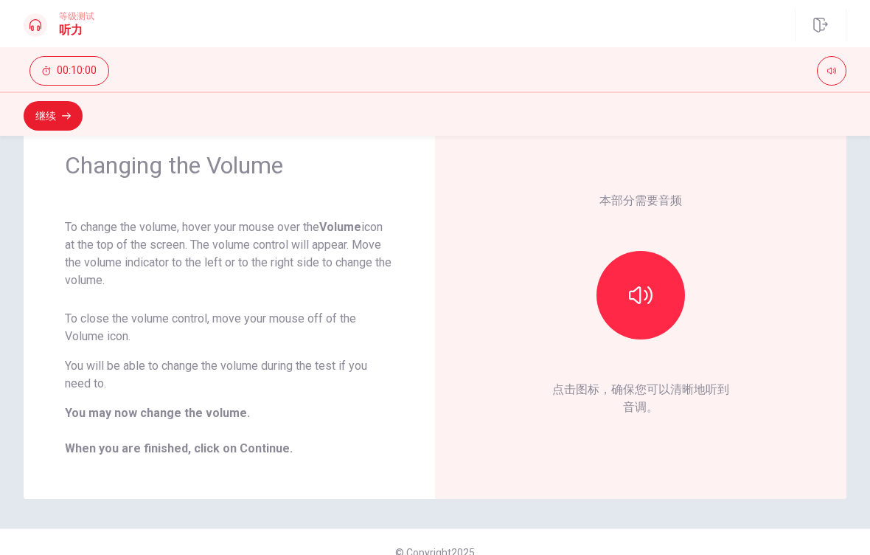
scroll to position [45, 0]
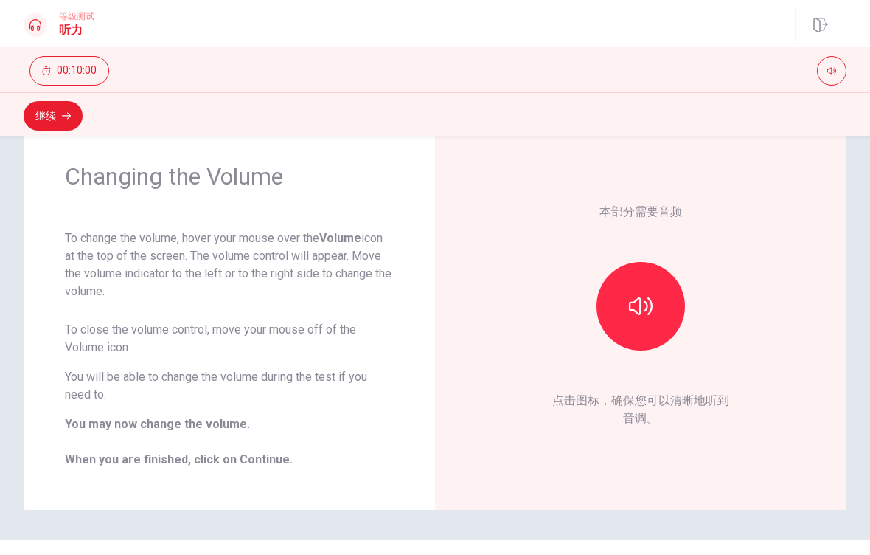
click at [668, 306] on button "button" at bounding box center [641, 306] width 89 height 89
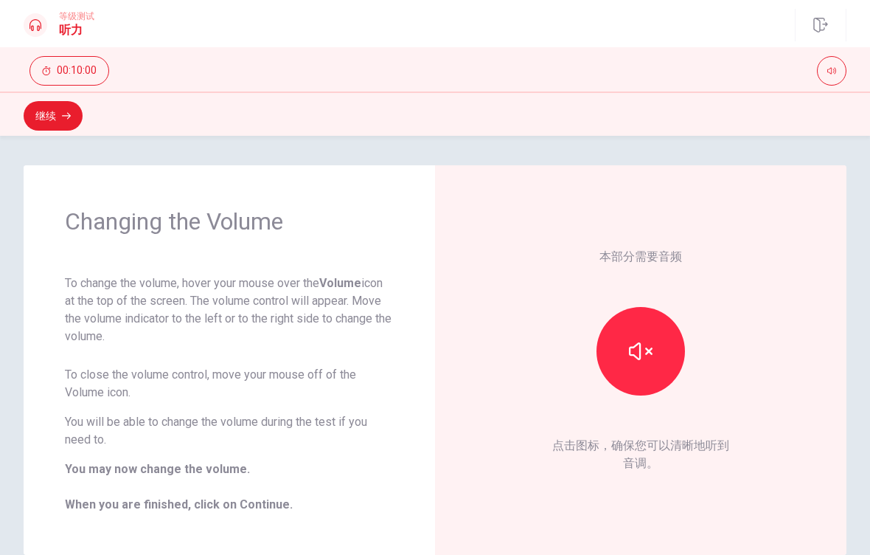
scroll to position [0, 0]
click at [57, 118] on button "继续" at bounding box center [53, 116] width 59 height 30
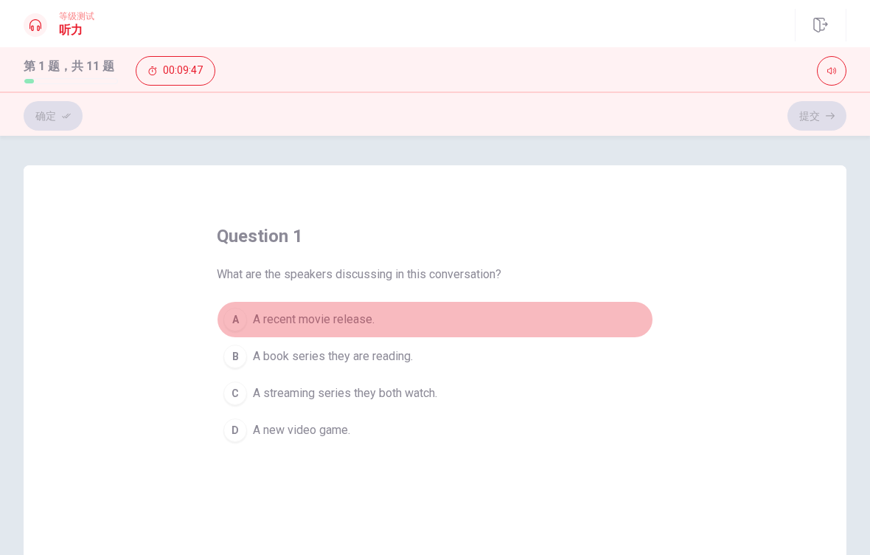
click at [234, 313] on div "A" at bounding box center [236, 320] width 24 height 24
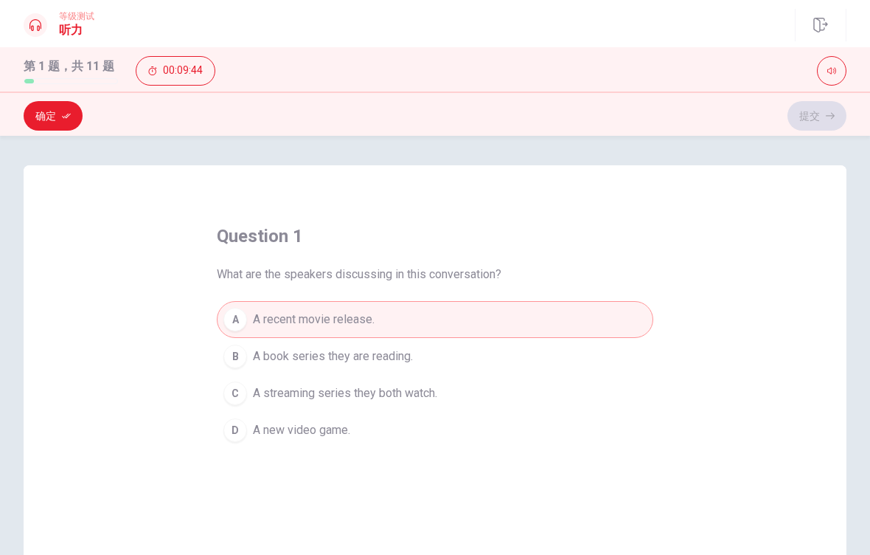
click at [72, 125] on button "确定" at bounding box center [53, 116] width 59 height 30
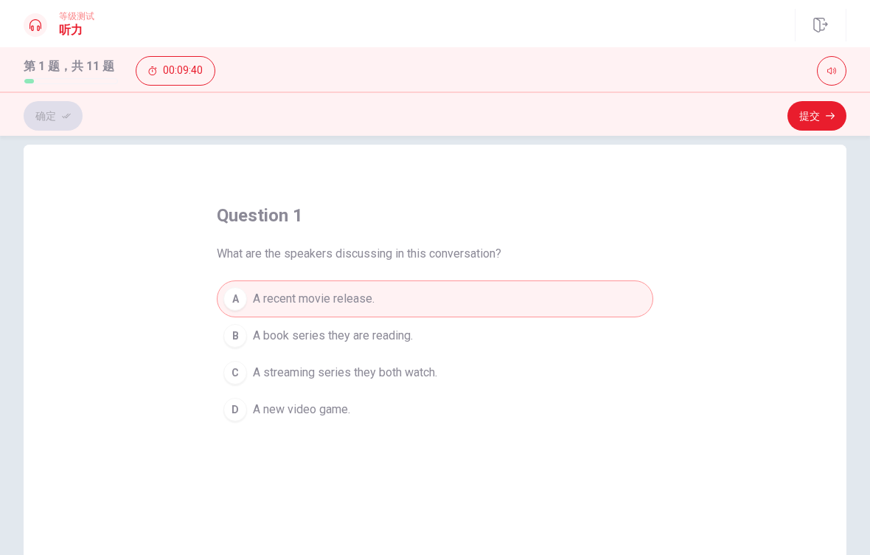
click at [814, 117] on button "提交" at bounding box center [817, 116] width 59 height 30
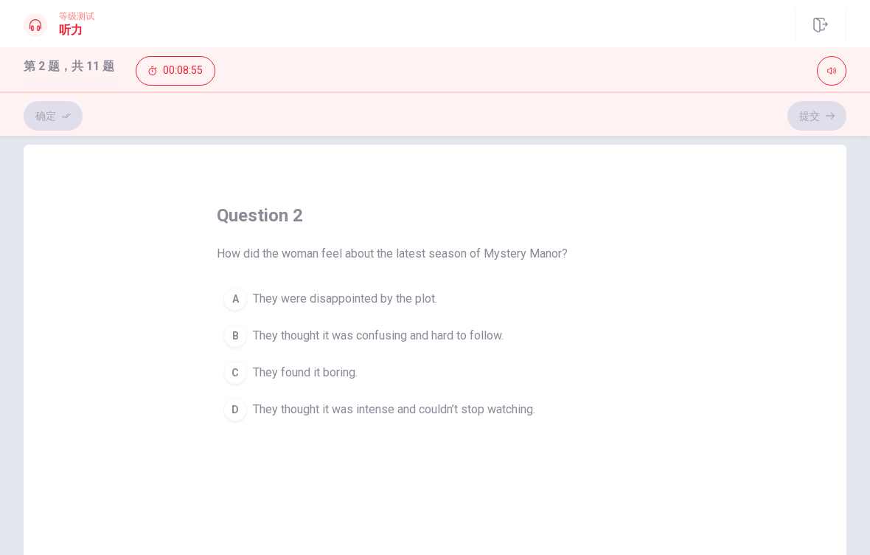
click at [232, 411] on div "D" at bounding box center [236, 410] width 24 height 24
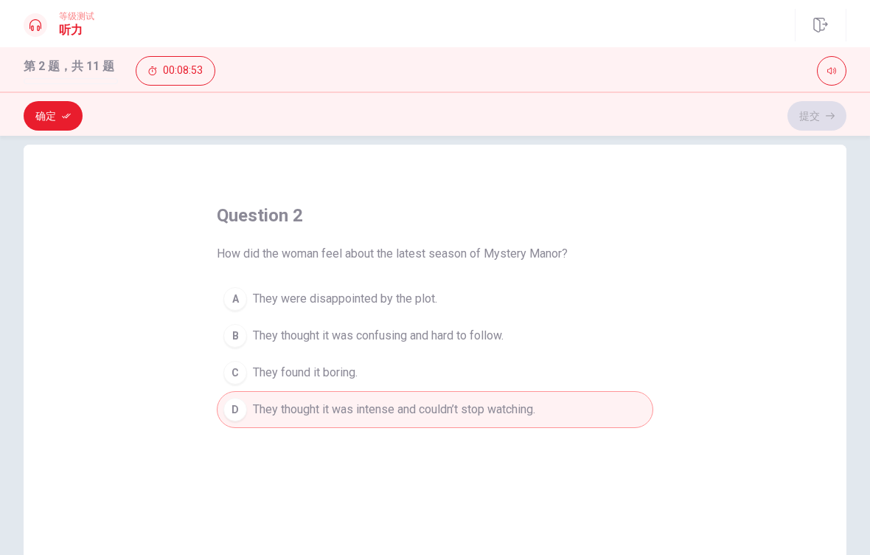
click at [67, 121] on button "确定" at bounding box center [53, 116] width 59 height 30
click at [820, 118] on button "提交" at bounding box center [817, 116] width 59 height 30
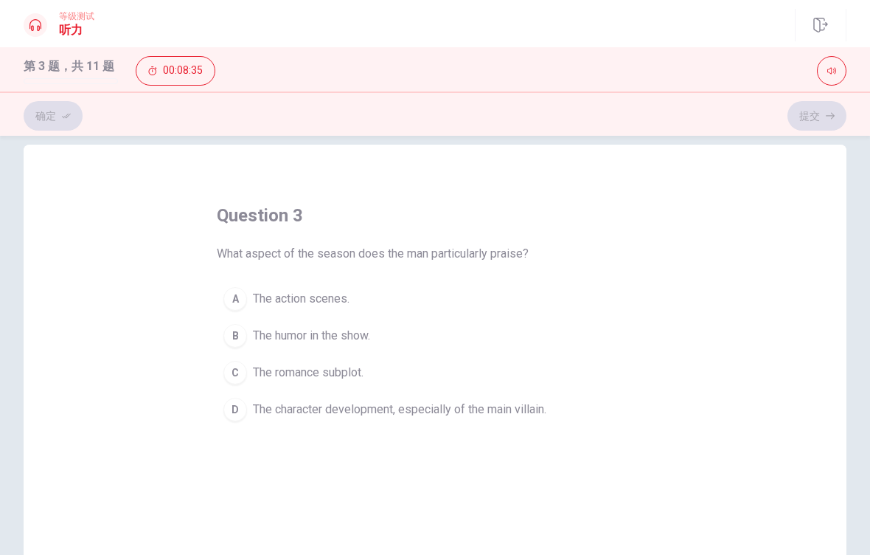
click at [230, 414] on div "D" at bounding box center [236, 410] width 24 height 24
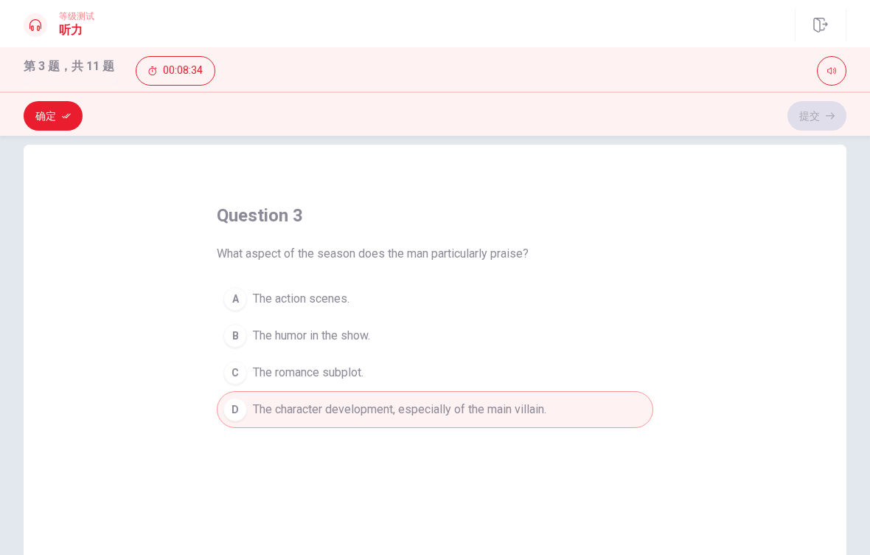
click at [61, 117] on button "确定" at bounding box center [53, 116] width 59 height 30
click at [797, 118] on button "提交" at bounding box center [817, 116] width 59 height 30
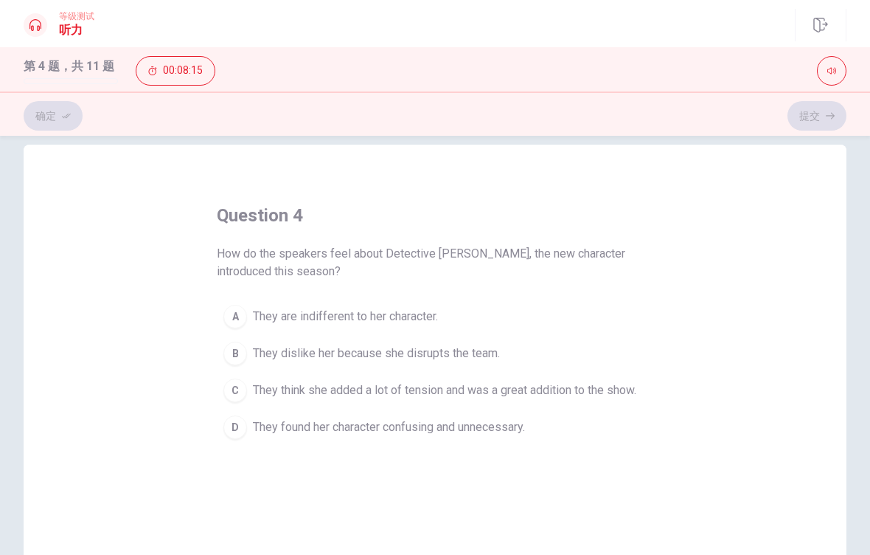
click at [249, 377] on button "C They think she added a lot of tension and was a great addition to the show." at bounding box center [435, 390] width 437 height 37
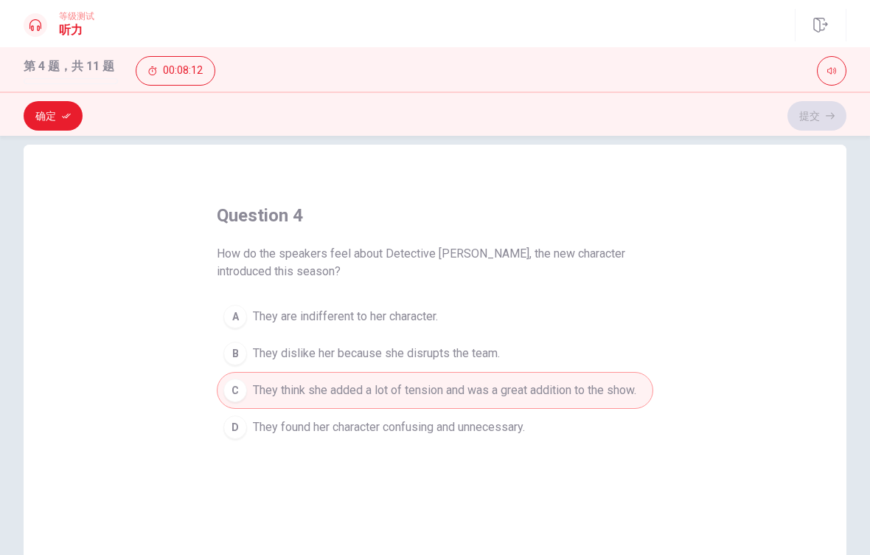
click at [71, 126] on button "确定" at bounding box center [53, 116] width 59 height 30
click at [820, 126] on button "提交" at bounding box center [817, 116] width 59 height 30
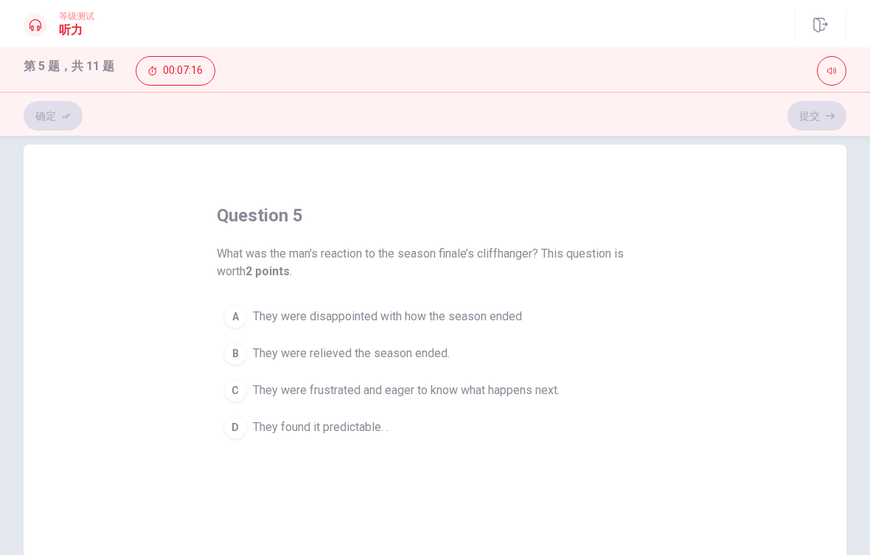
click at [242, 396] on div "C" at bounding box center [236, 390] width 24 height 24
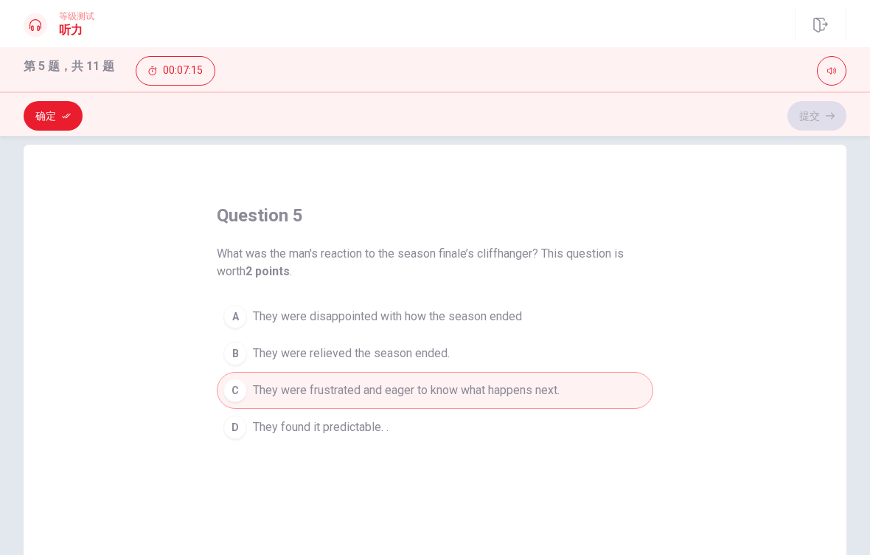
click at [65, 108] on button "确定" at bounding box center [53, 116] width 59 height 30
click at [825, 114] on button "提交" at bounding box center [817, 116] width 59 height 30
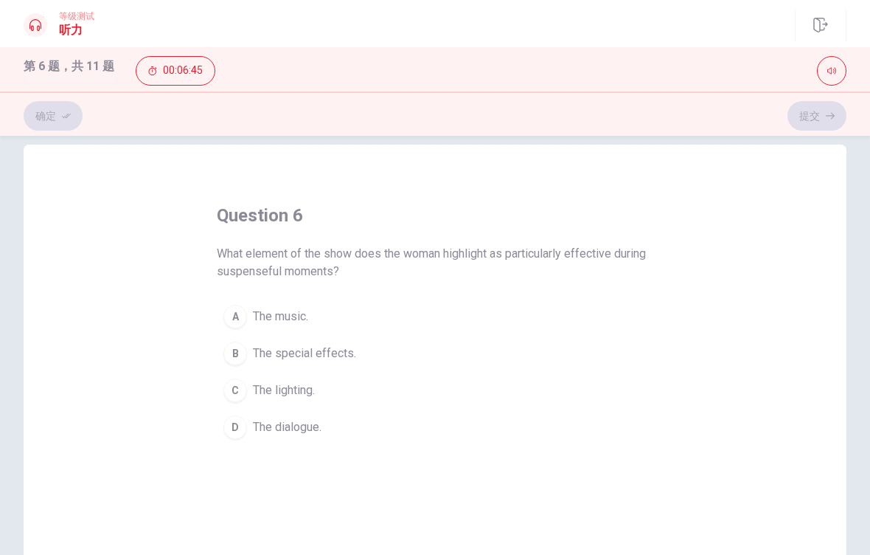
click at [253, 350] on span "The special effects." at bounding box center [304, 353] width 103 height 18
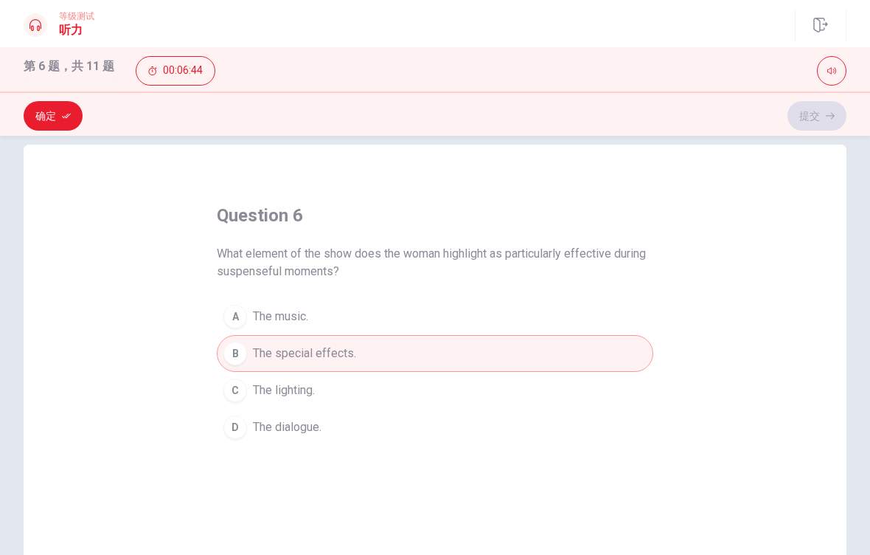
click at [63, 128] on button "确定" at bounding box center [53, 116] width 59 height 30
click at [295, 444] on button "D The dialogue." at bounding box center [435, 427] width 437 height 37
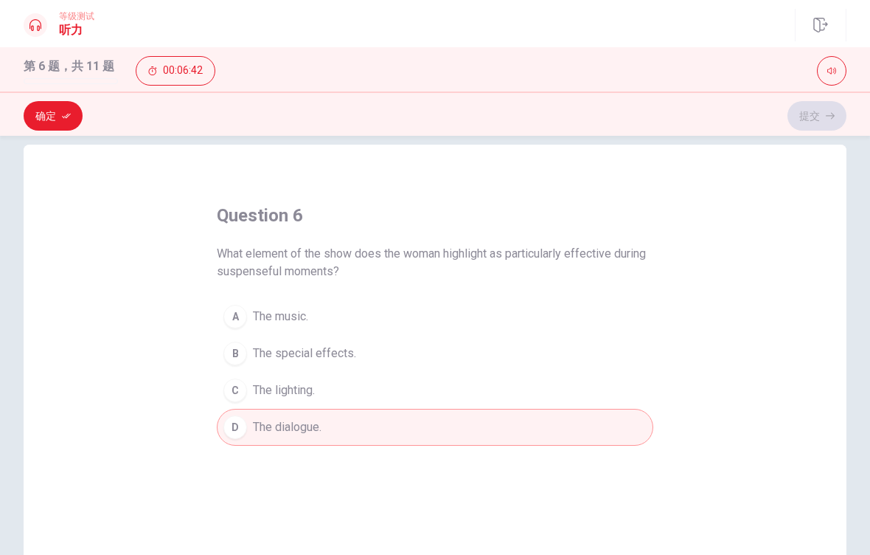
click at [328, 440] on button "D The dialogue." at bounding box center [435, 427] width 437 height 37
click at [63, 123] on button "确定" at bounding box center [53, 116] width 59 height 30
click at [807, 122] on button "提交" at bounding box center [817, 116] width 59 height 30
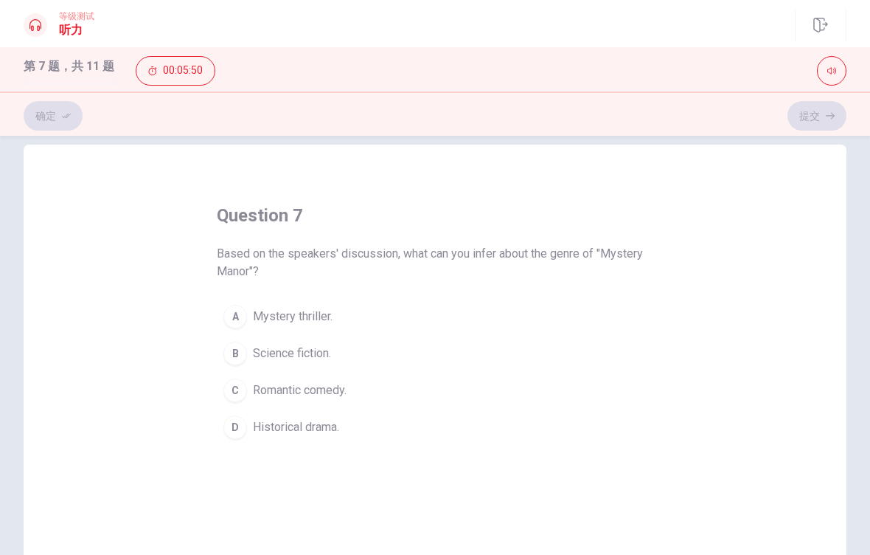
click at [239, 314] on div "A" at bounding box center [236, 317] width 24 height 24
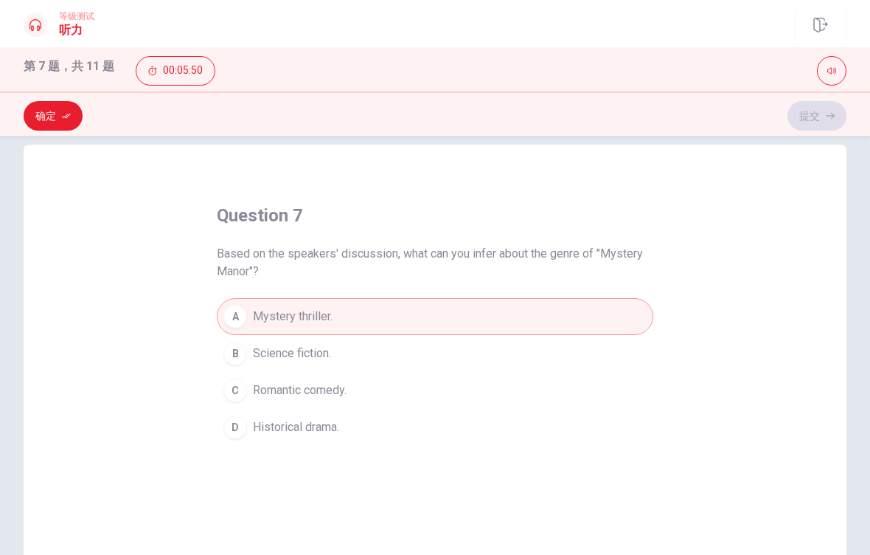
click at [69, 122] on button "确定" at bounding box center [53, 116] width 59 height 30
click at [822, 115] on button "提交" at bounding box center [817, 116] width 59 height 30
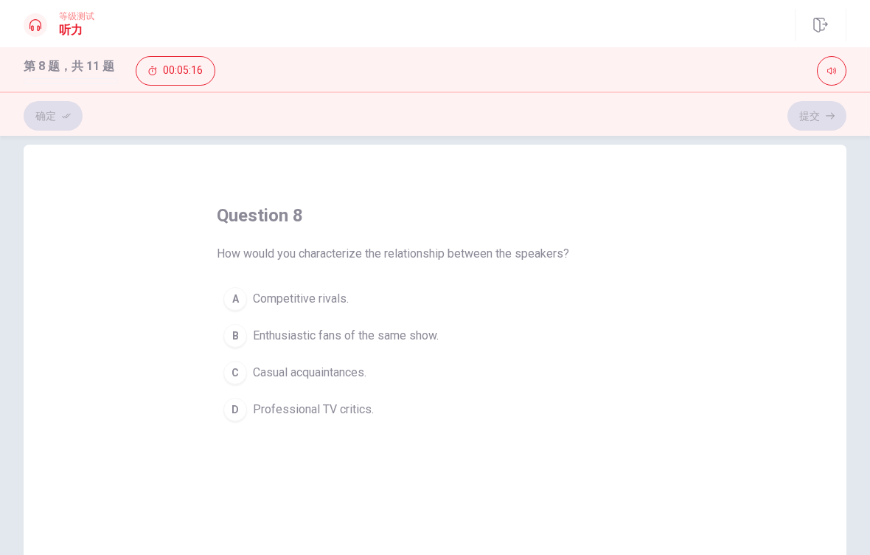
click at [236, 373] on div "C" at bounding box center [236, 373] width 24 height 24
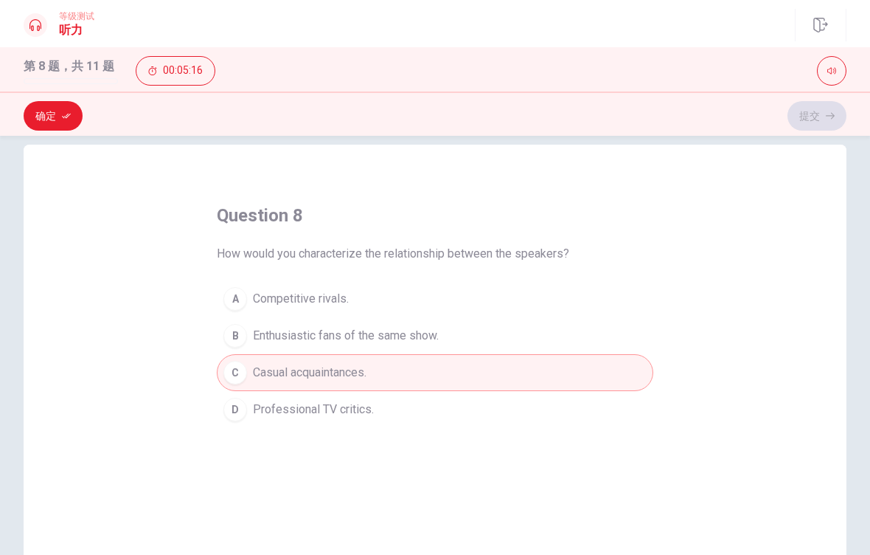
click at [63, 125] on button "确定" at bounding box center [53, 116] width 59 height 30
click at [820, 125] on button "提交" at bounding box center [817, 116] width 59 height 30
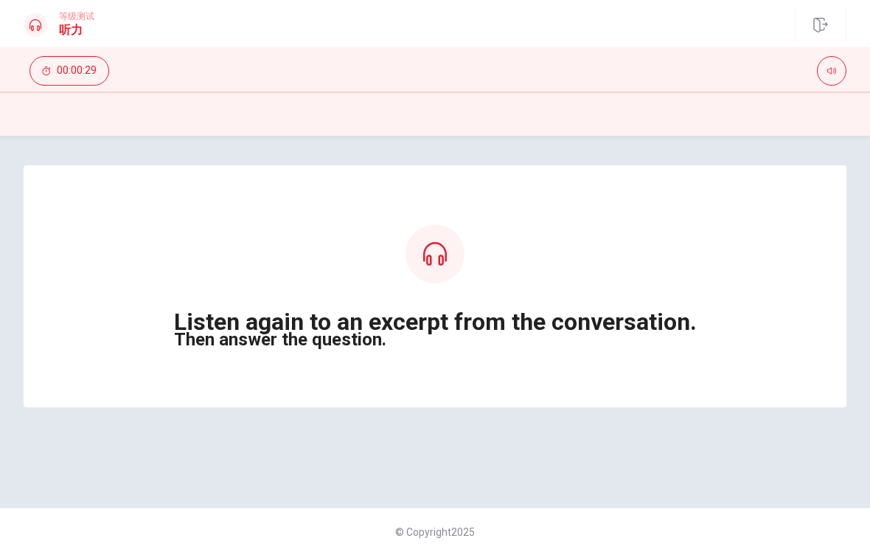
scroll to position [0, 0]
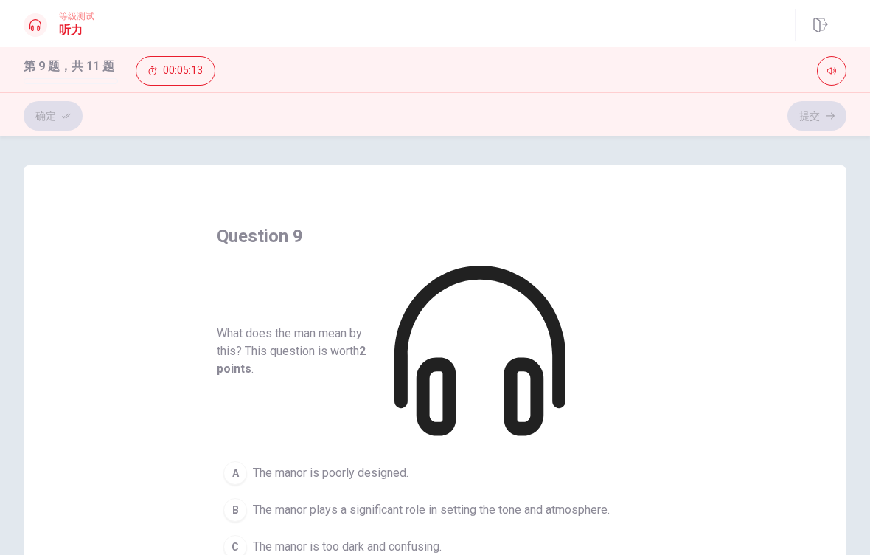
click at [566, 269] on icon at bounding box center [480, 351] width 171 height 171
click at [566, 276] on icon at bounding box center [480, 351] width 171 height 170
click at [566, 275] on icon at bounding box center [480, 351] width 171 height 170
click at [566, 271] on icon at bounding box center [480, 351] width 171 height 171
click at [566, 274] on icon at bounding box center [480, 351] width 171 height 171
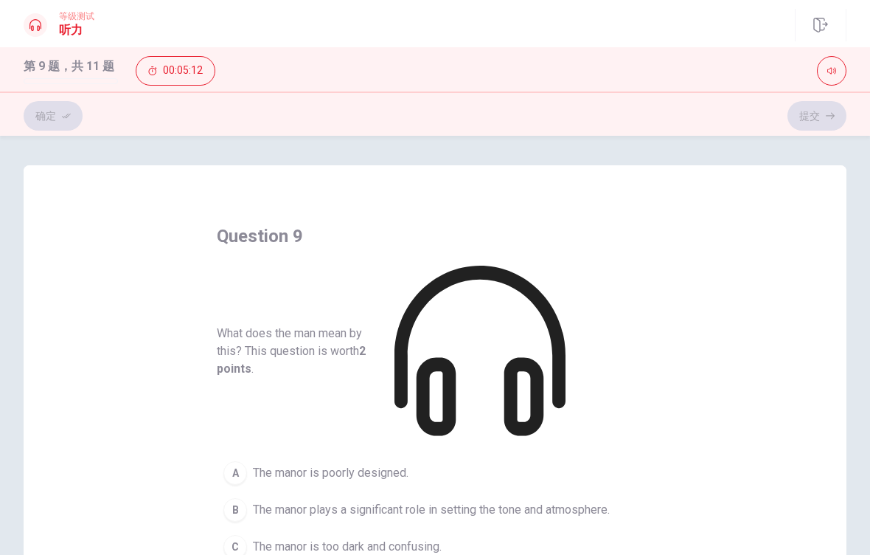
click at [566, 274] on icon at bounding box center [480, 351] width 171 height 171
click at [570, 263] on div "question 9 What does the man mean by this? This question is worth 2 points . A …" at bounding box center [435, 413] width 437 height 378
click at [366, 344] on b "2 points" at bounding box center [291, 360] width 149 height 32
click at [230, 498] on div "B" at bounding box center [236, 510] width 24 height 24
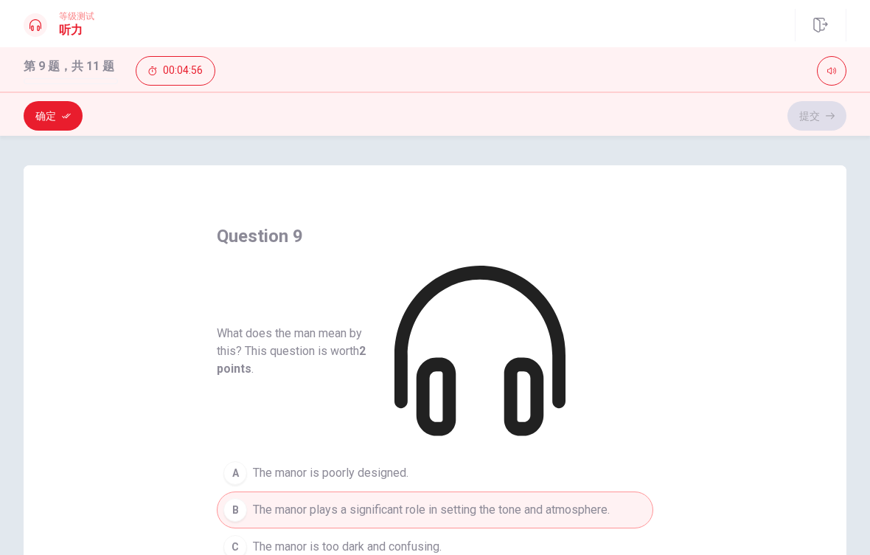
click at [42, 119] on button "确定" at bounding box center [53, 116] width 59 height 30
click at [817, 116] on button "提交" at bounding box center [817, 116] width 59 height 30
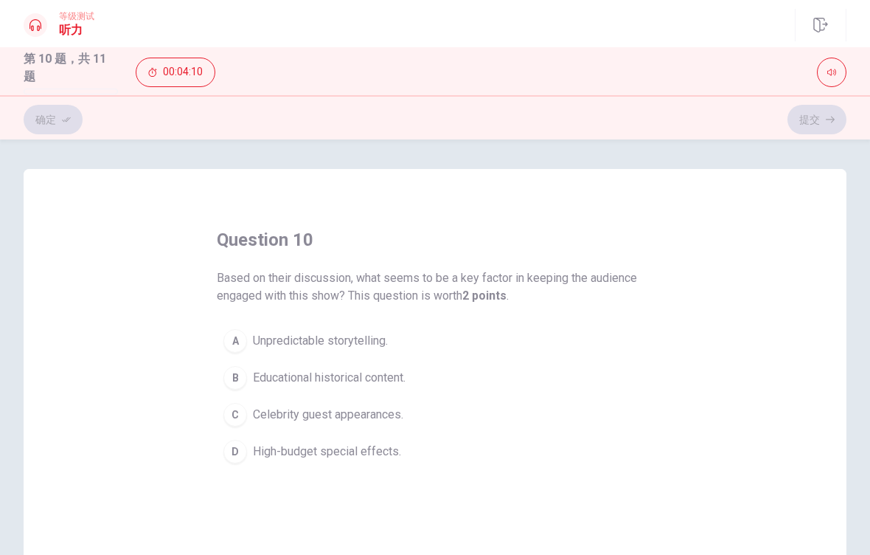
click at [232, 340] on div "A" at bounding box center [236, 341] width 24 height 24
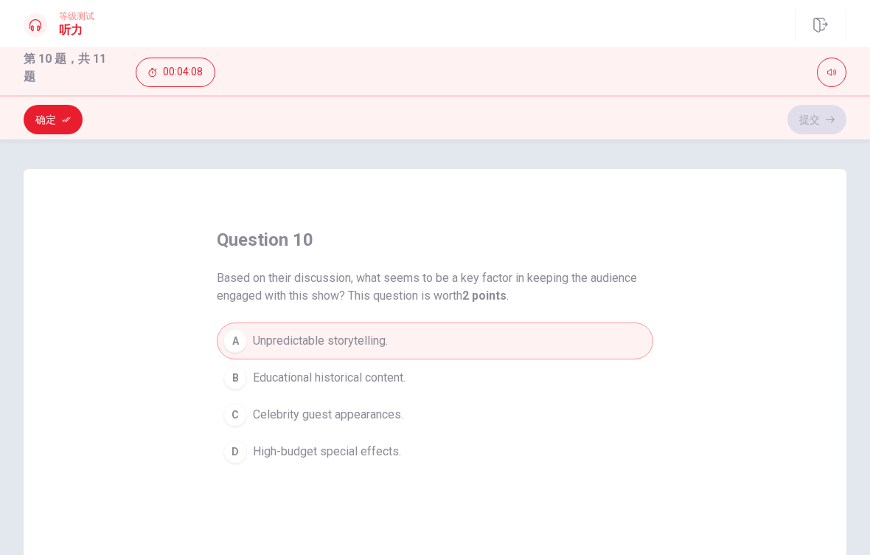
click at [66, 127] on button "确定" at bounding box center [53, 120] width 59 height 30
click at [802, 125] on button "提交" at bounding box center [817, 120] width 59 height 30
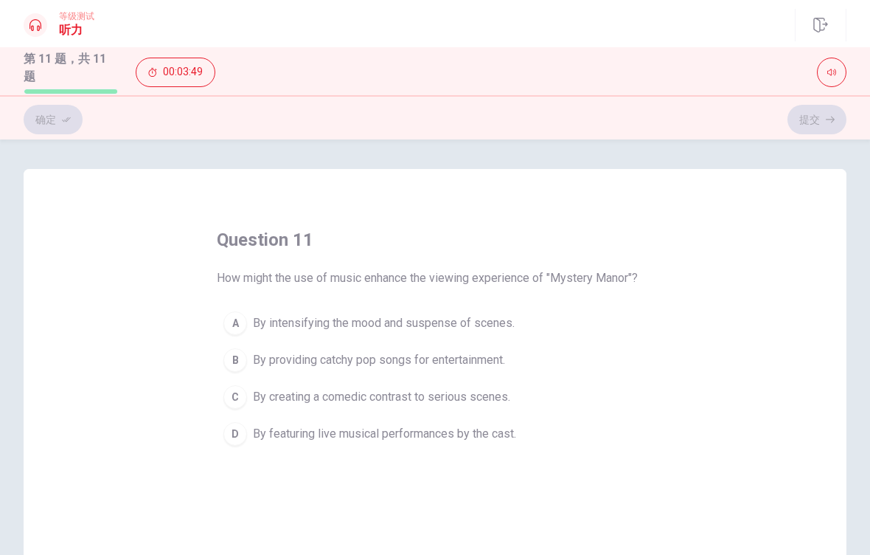
click at [225, 449] on button "D By featuring live musical performances by the cast." at bounding box center [435, 433] width 437 height 37
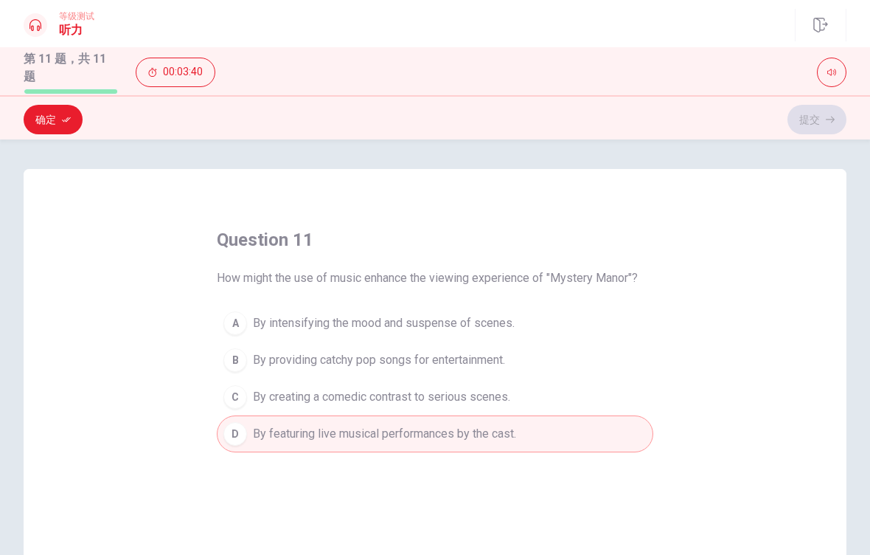
click at [59, 120] on button "确定" at bounding box center [53, 120] width 59 height 30
click at [840, 108] on button "提交" at bounding box center [817, 120] width 59 height 30
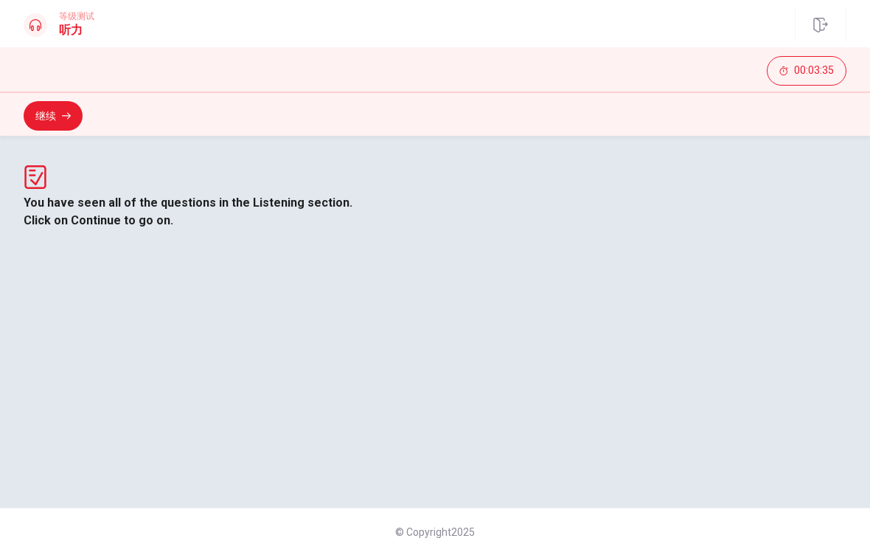
scroll to position [159, 0]
click at [75, 104] on button "继续" at bounding box center [53, 116] width 59 height 30
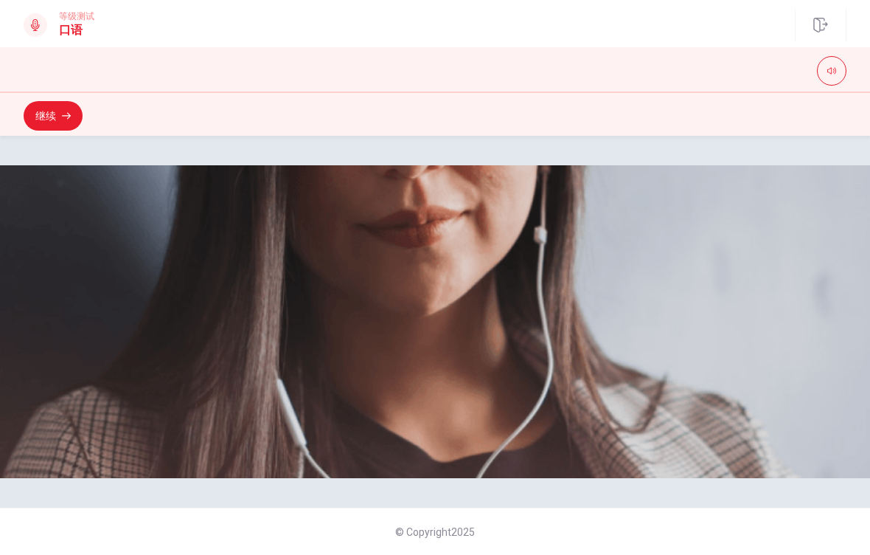
scroll to position [0, 0]
click at [72, 111] on button "继续" at bounding box center [53, 116] width 59 height 30
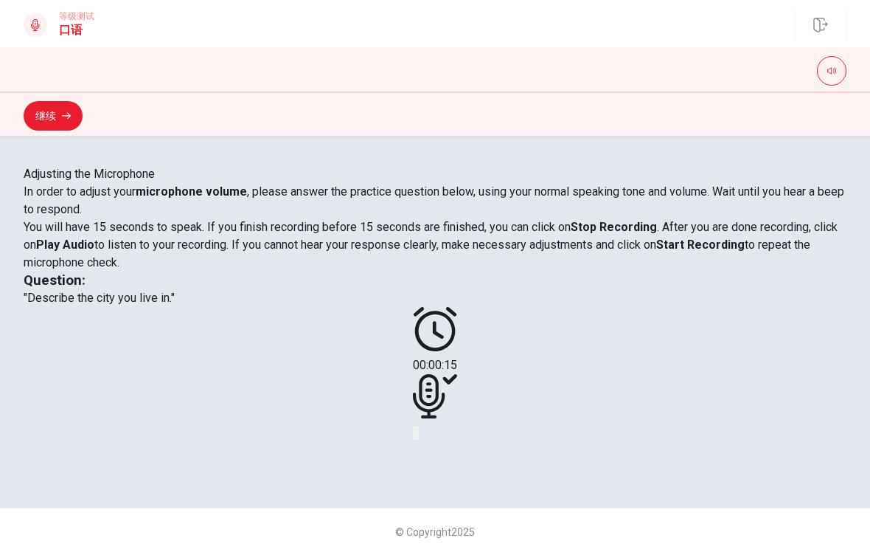
click at [58, 125] on button "继续" at bounding box center [53, 116] width 59 height 30
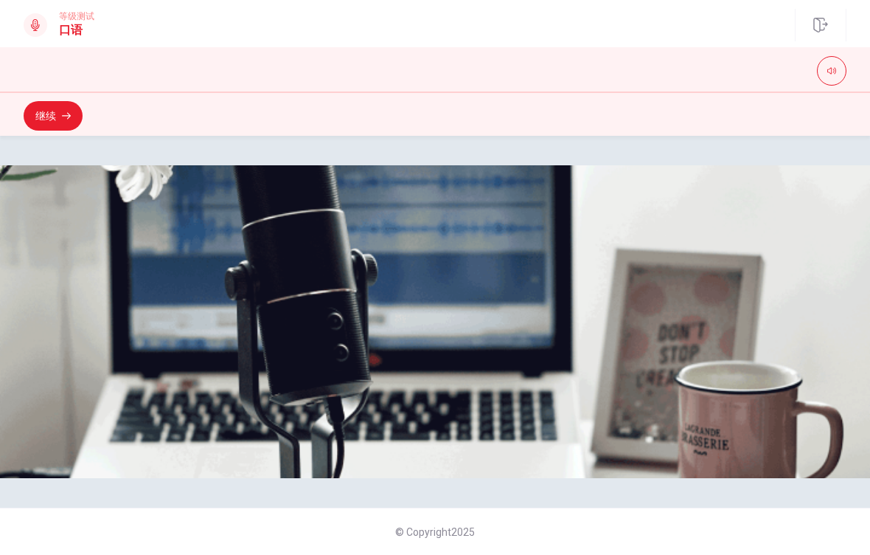
click at [67, 122] on button "继续" at bounding box center [53, 116] width 59 height 30
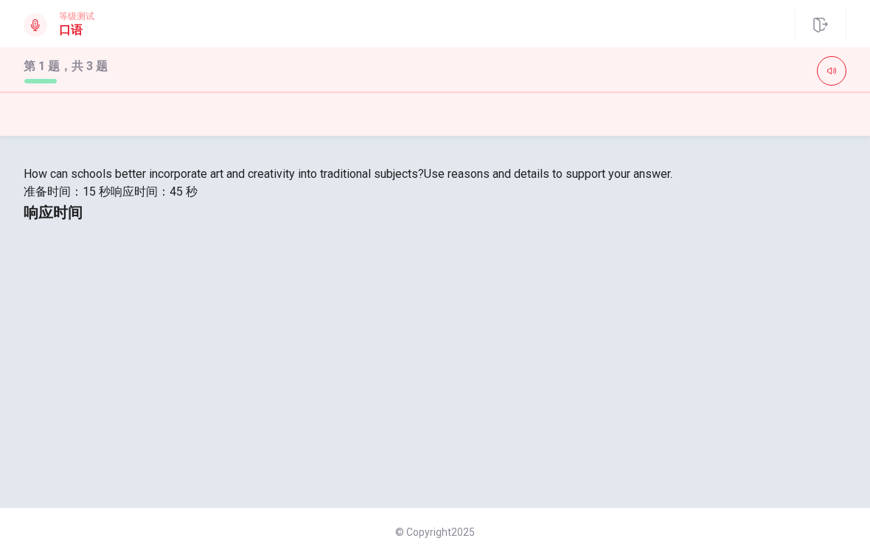
click at [837, 72] on button "button" at bounding box center [832, 71] width 30 height 30
click at [812, 21] on button "button" at bounding box center [821, 25] width 52 height 32
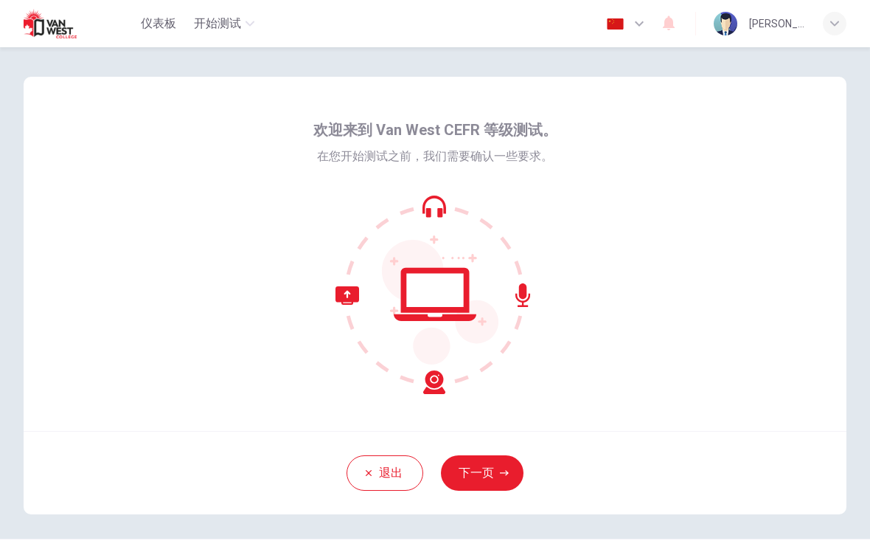
click at [488, 475] on button "下一页" at bounding box center [482, 472] width 83 height 35
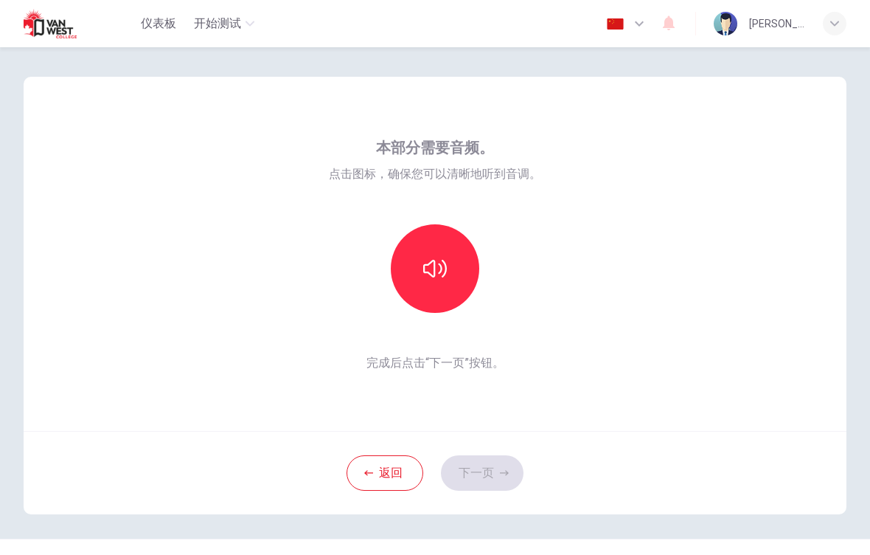
click at [450, 270] on button "button" at bounding box center [435, 268] width 89 height 89
click at [449, 272] on button "button" at bounding box center [435, 268] width 89 height 89
click at [492, 462] on button "下一页" at bounding box center [482, 472] width 83 height 35
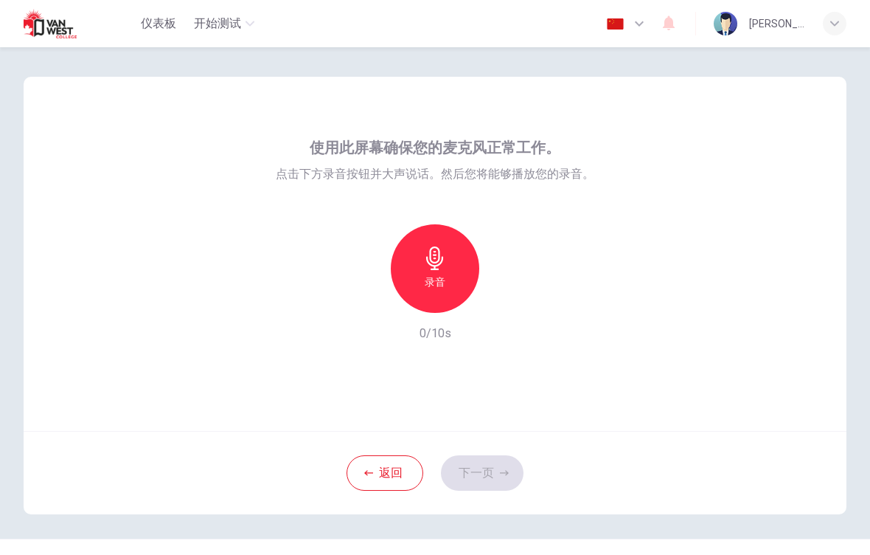
click at [452, 263] on div "录音" at bounding box center [435, 268] width 89 height 89
click at [502, 465] on button "下一页" at bounding box center [482, 472] width 83 height 35
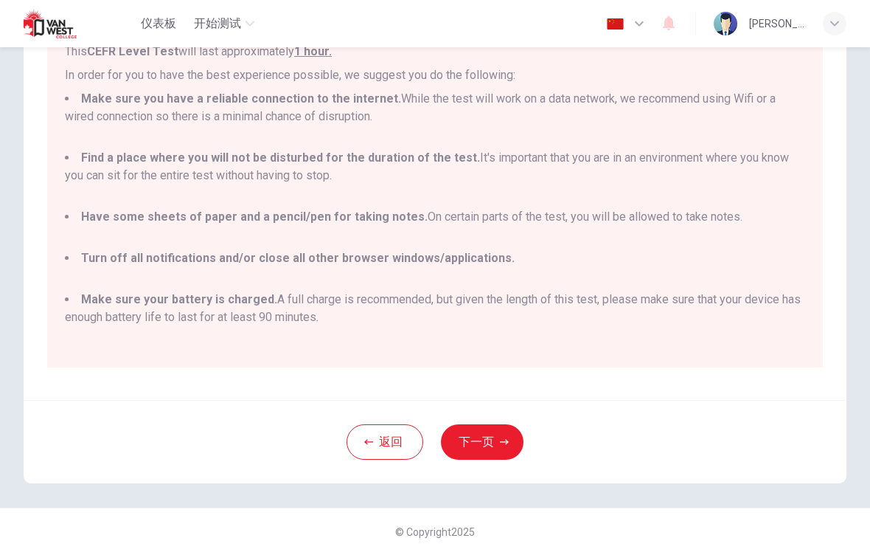
click at [483, 440] on button "下一页" at bounding box center [482, 441] width 83 height 35
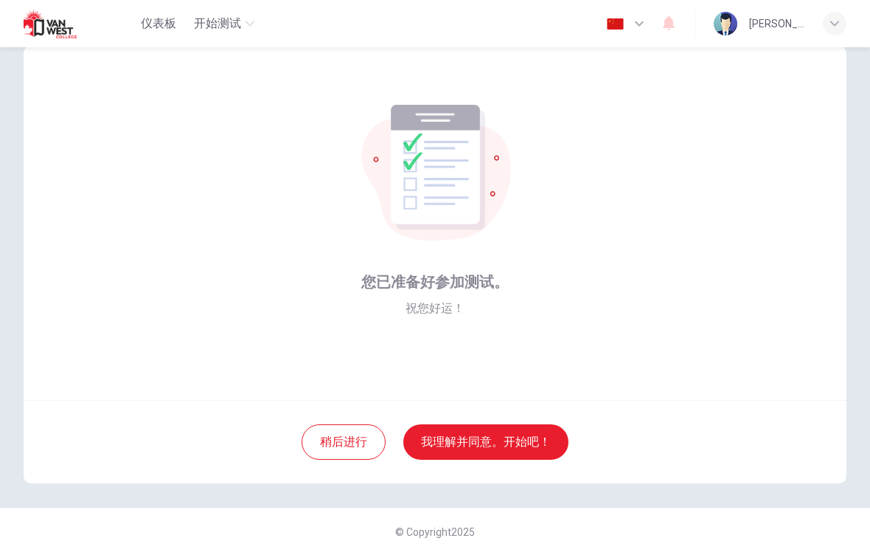
scroll to position [31, 0]
click at [535, 441] on button "我理解并同意。开始吧！" at bounding box center [486, 441] width 165 height 35
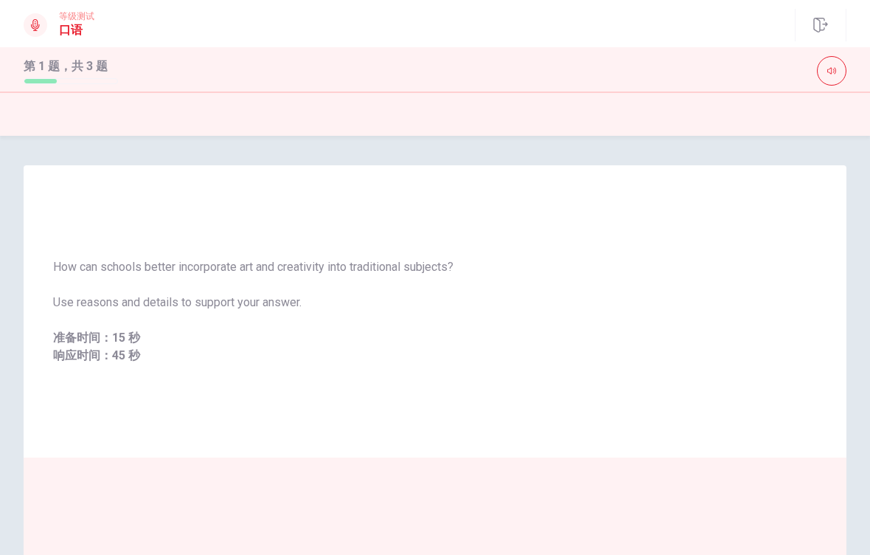
click at [826, 22] on icon "button" at bounding box center [821, 25] width 15 height 15
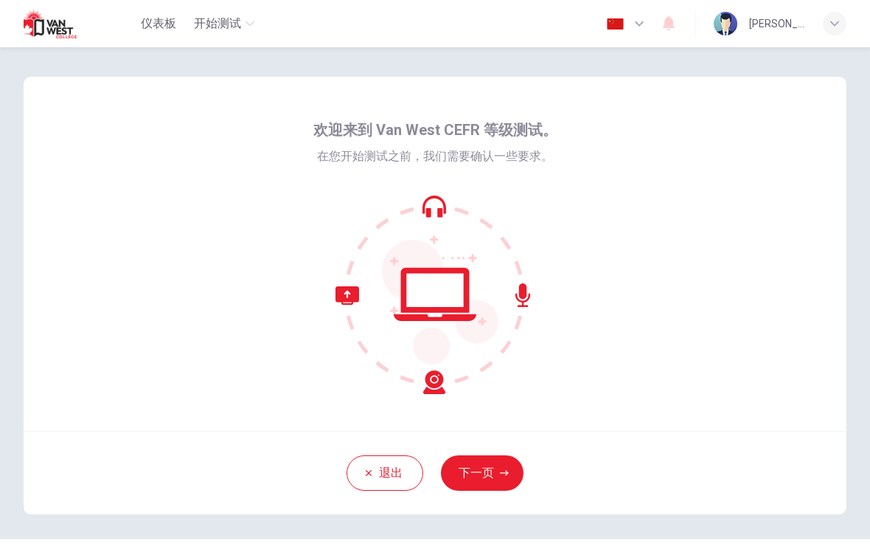
click at [471, 467] on button "下一页" at bounding box center [482, 472] width 83 height 35
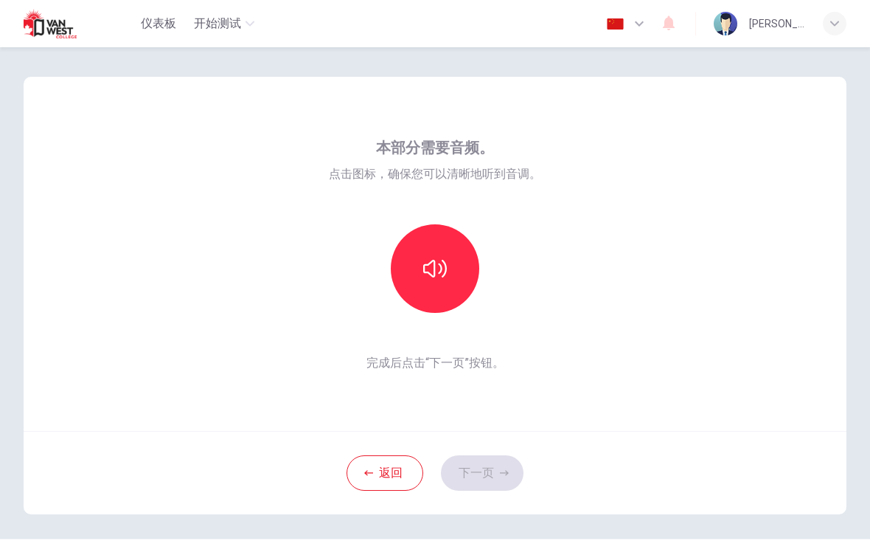
click at [451, 271] on button "button" at bounding box center [435, 268] width 89 height 89
click at [492, 458] on button "下一页" at bounding box center [482, 472] width 83 height 35
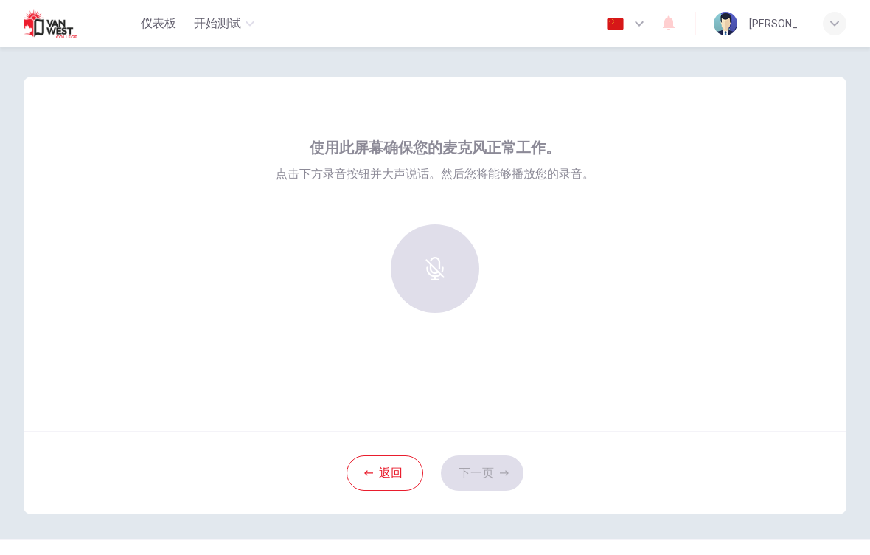
click at [492, 458] on div "返回 下一页" at bounding box center [435, 472] width 823 height 83
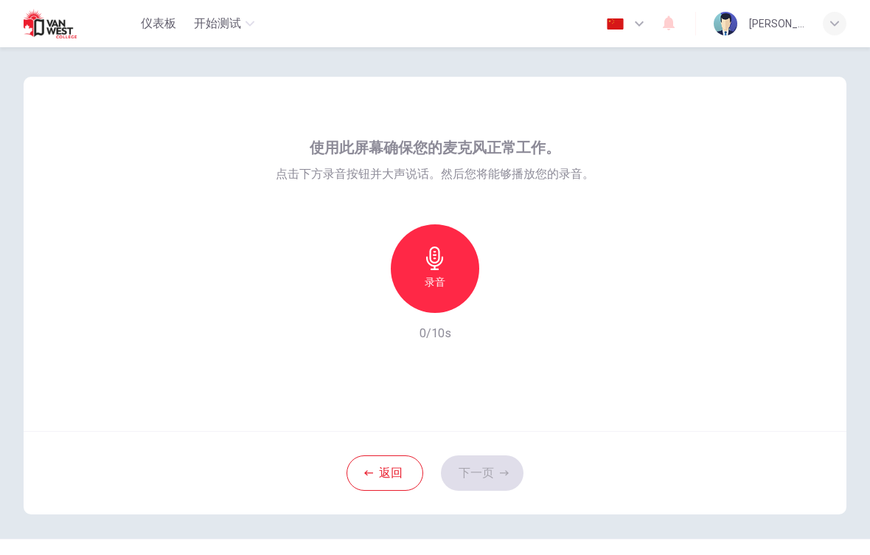
click at [447, 254] on div "录音" at bounding box center [435, 268] width 89 height 89
click at [490, 471] on button "下一页" at bounding box center [482, 472] width 83 height 35
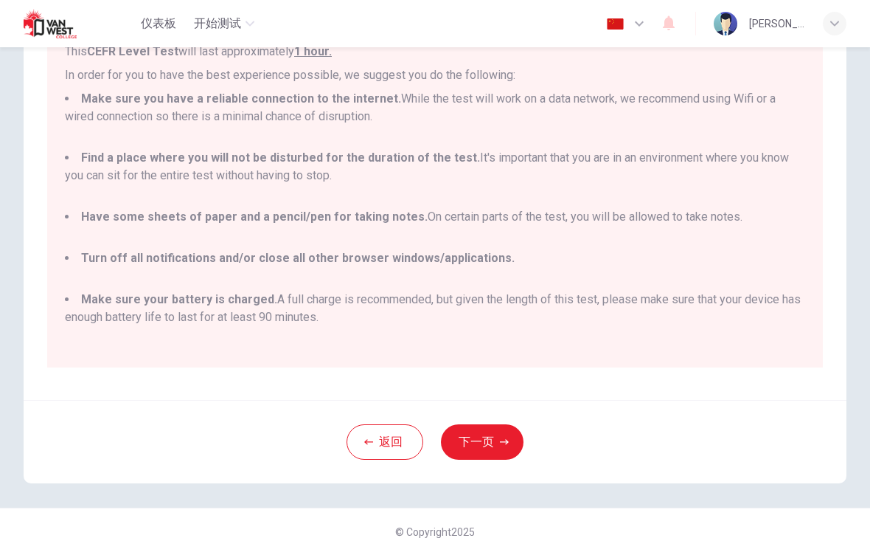
click at [491, 454] on button "下一页" at bounding box center [482, 441] width 83 height 35
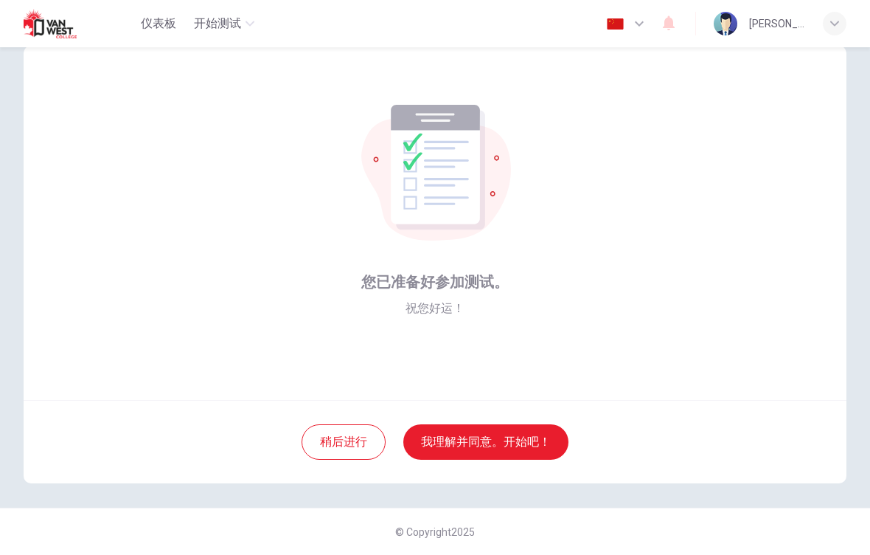
click at [511, 454] on button "我理解并同意。开始吧！" at bounding box center [486, 441] width 165 height 35
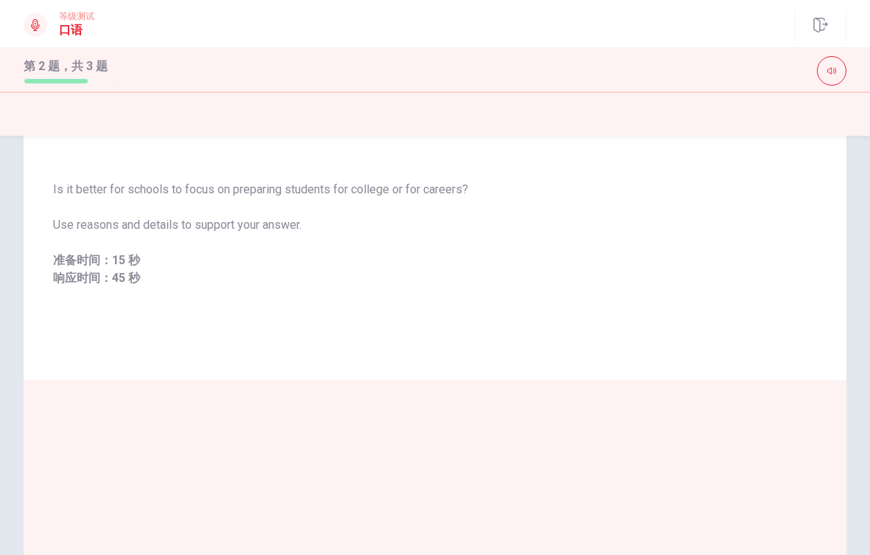
scroll to position [74, 0]
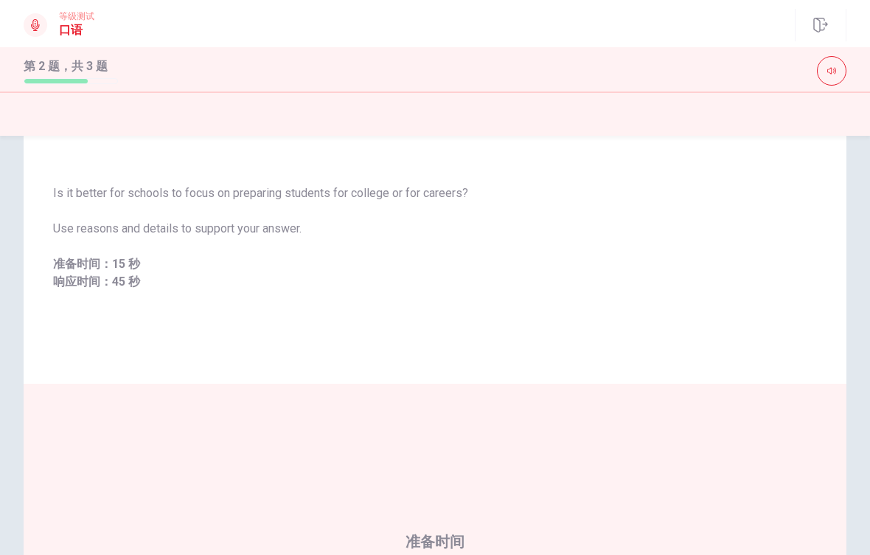
click at [823, 24] on icon "button" at bounding box center [821, 25] width 15 height 15
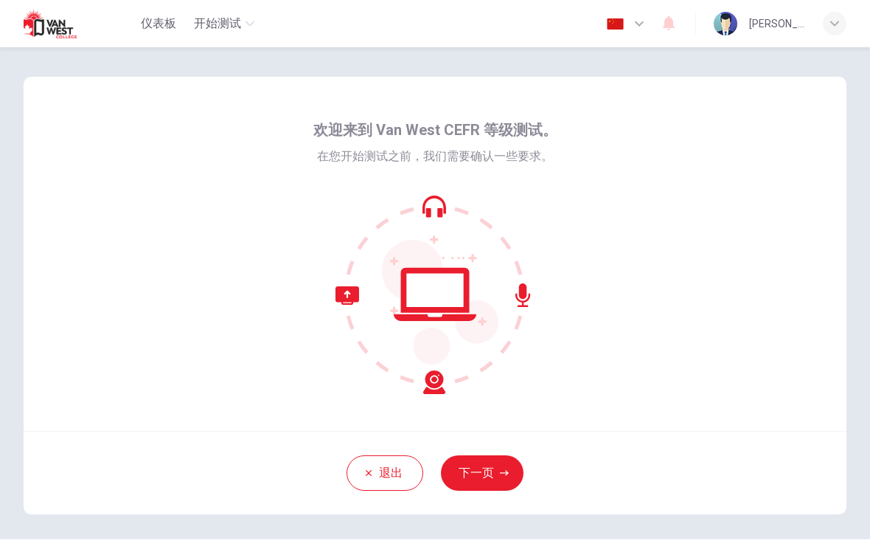
click at [465, 477] on button "下一页" at bounding box center [482, 472] width 83 height 35
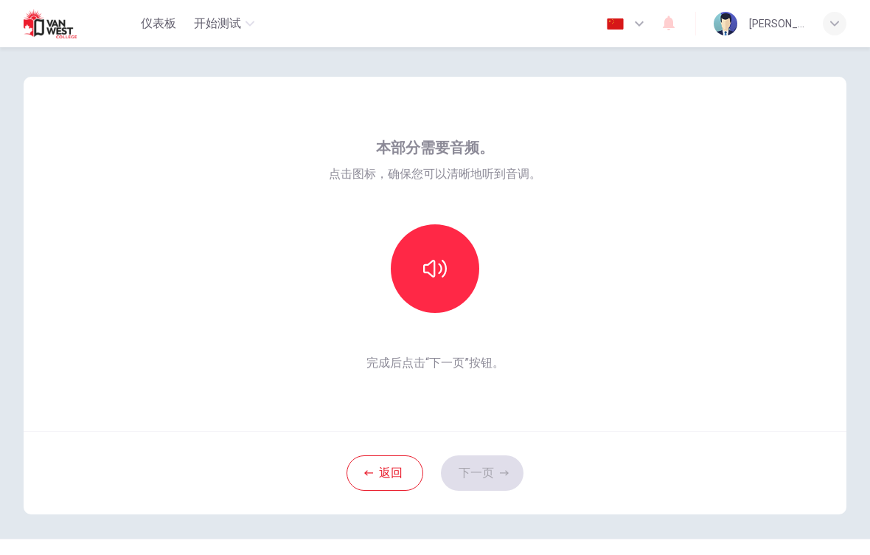
click at [477, 279] on button "button" at bounding box center [435, 268] width 89 height 89
click at [476, 279] on button "button" at bounding box center [435, 268] width 89 height 89
click at [498, 476] on button "下一页" at bounding box center [482, 472] width 83 height 35
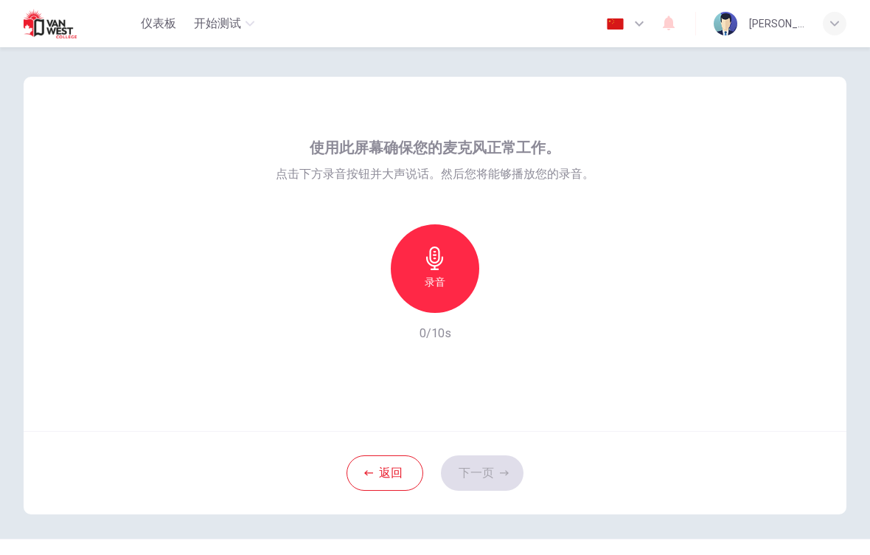
click at [497, 475] on div "返回 下一页" at bounding box center [435, 472] width 823 height 83
click at [430, 286] on h6 "录音" at bounding box center [435, 282] width 21 height 18
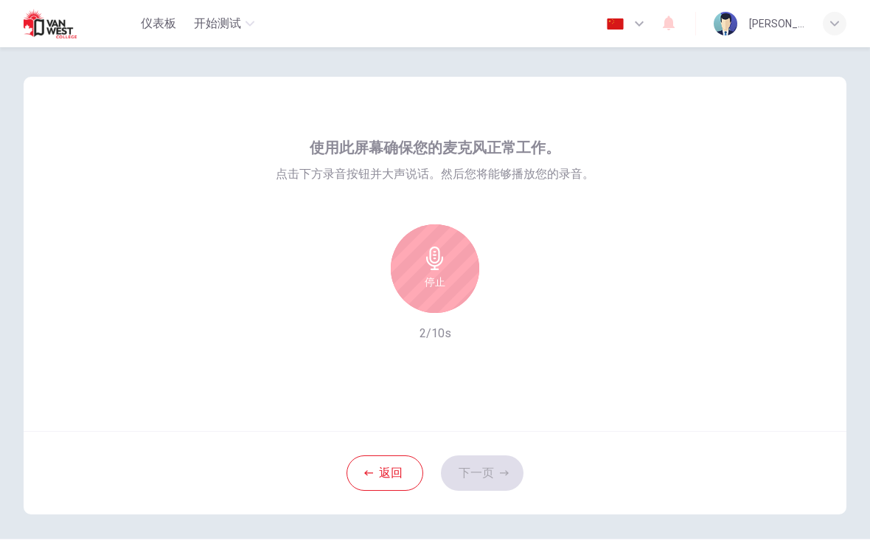
click at [447, 271] on div "停止" at bounding box center [435, 268] width 89 height 89
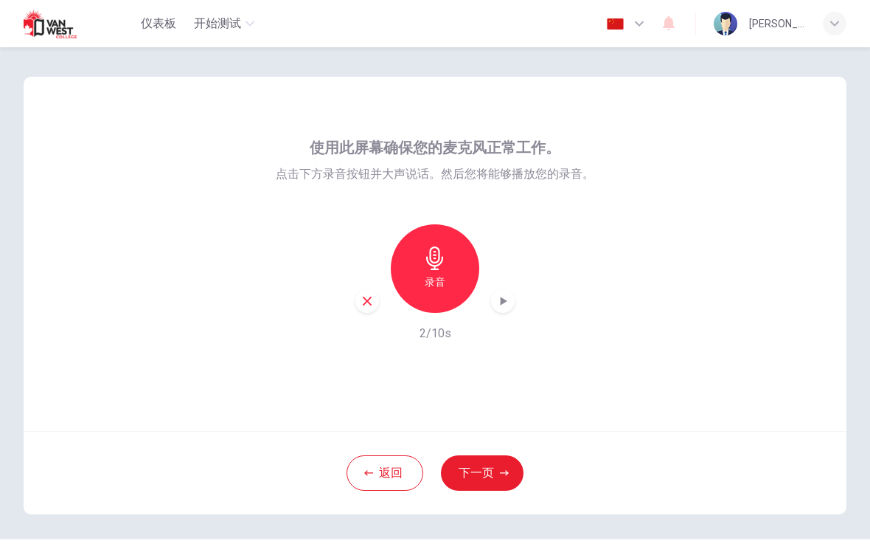
click at [499, 471] on button "下一页" at bounding box center [482, 472] width 83 height 35
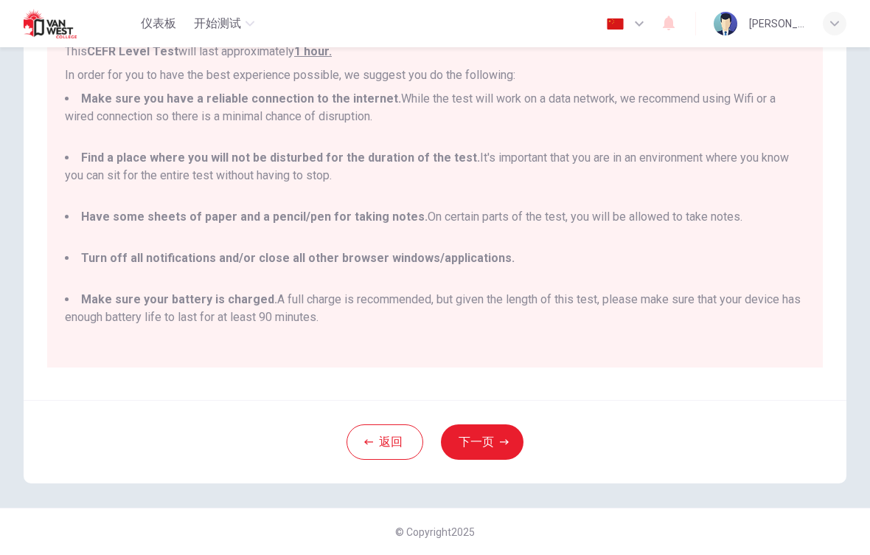
click at [500, 449] on button "下一页" at bounding box center [482, 441] width 83 height 35
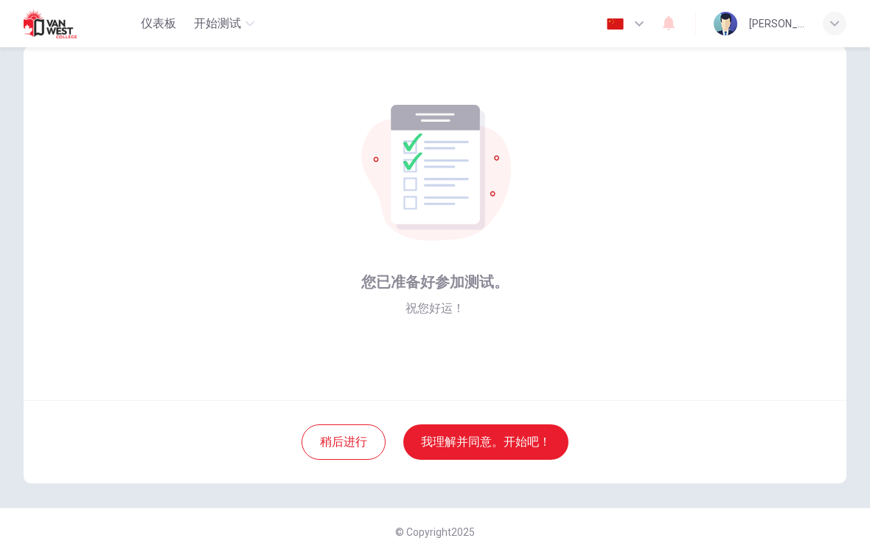
scroll to position [31, 0]
click at [526, 434] on button "我理解并同意。开始吧！" at bounding box center [486, 441] width 165 height 35
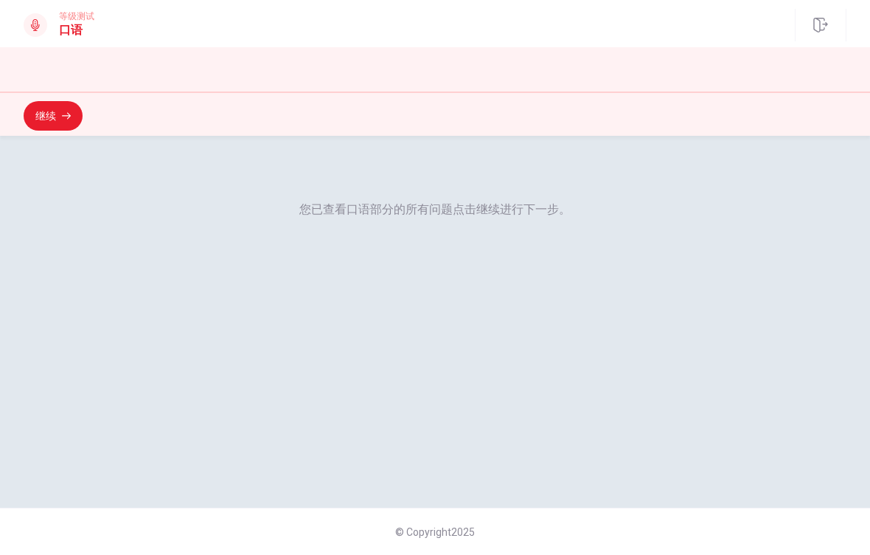
scroll to position [71, 0]
click at [49, 117] on button "继续" at bounding box center [53, 116] width 59 height 30
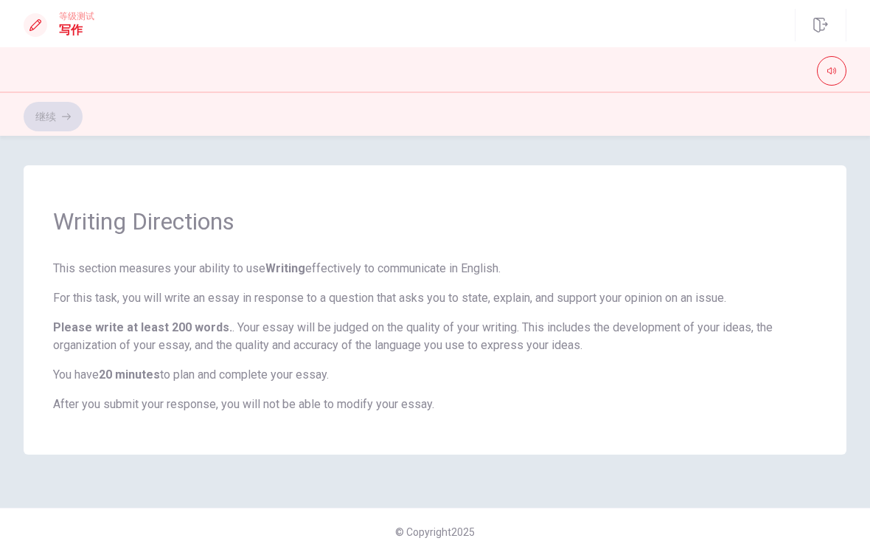
scroll to position [0, 0]
click at [83, 109] on button "继续" at bounding box center [53, 117] width 59 height 30
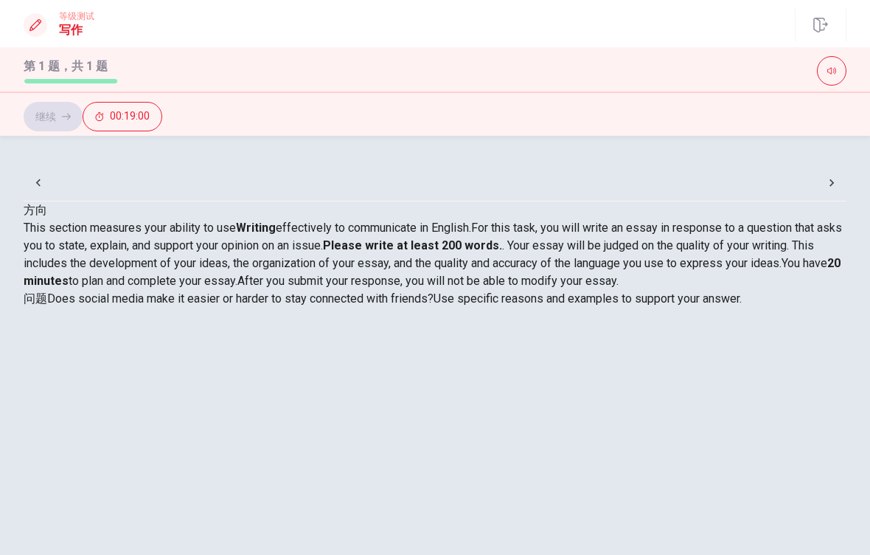
click at [649, 308] on div "问题 Does social media make it easier or harder to stay connected with friends? U…" at bounding box center [435, 299] width 823 height 18
click at [648, 308] on div "问题 Does social media make it easier or harder to stay connected with friends? U…" at bounding box center [435, 299] width 823 height 18
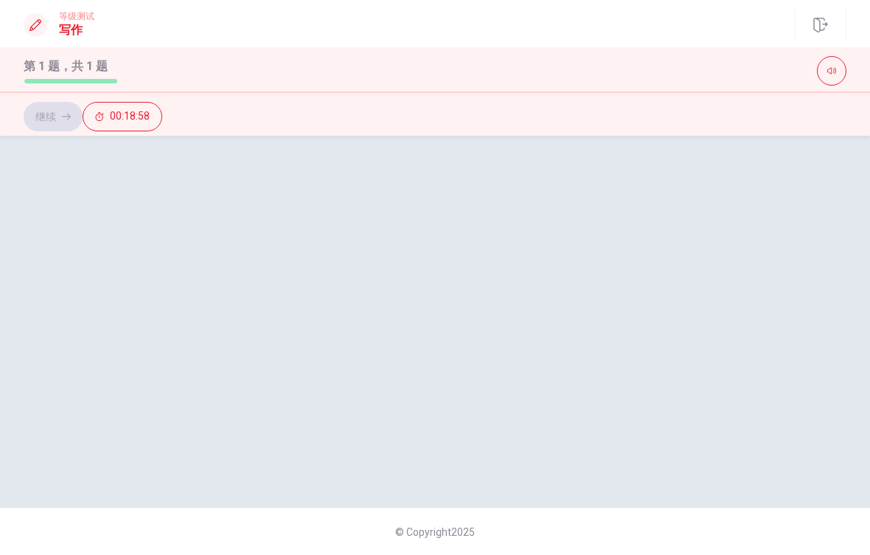
scroll to position [200, 0]
click at [101, 108] on div "方向 This section measures your ability to use Writing effectively to communicate…" at bounding box center [435, 54] width 823 height 106
click at [186, 108] on div "方向 This section measures your ability to use Writing effectively to communicate…" at bounding box center [435, 54] width 823 height 106
click at [185, 108] on div "方向 This section measures your ability to use Writing effectively to communicate…" at bounding box center [435, 54] width 823 height 106
click at [221, 108] on div "方向 This section measures your ability to use Writing effectively to communicate…" at bounding box center [435, 54] width 823 height 106
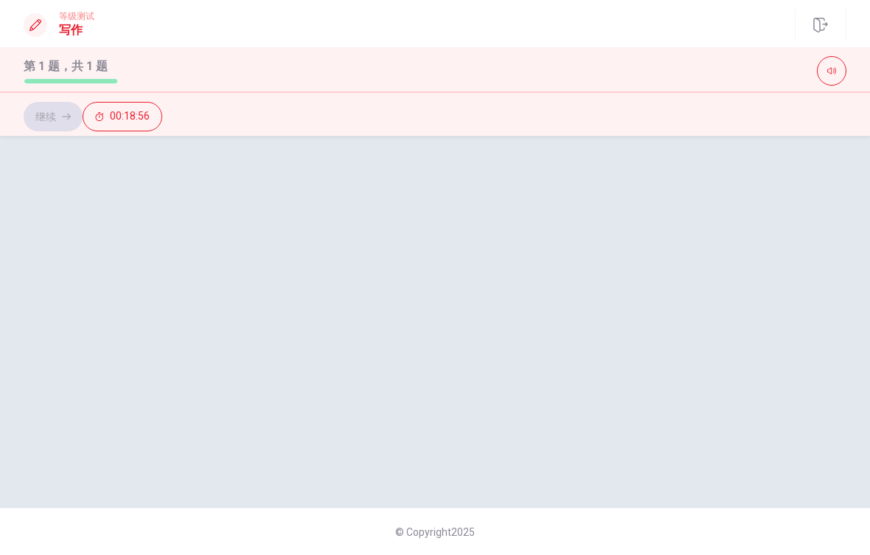
click at [255, 108] on div "方向 This section measures your ability to use Writing effectively to communicate…" at bounding box center [435, 54] width 823 height 106
click at [272, 108] on div "方向 This section measures your ability to use Writing effectively to communicate…" at bounding box center [435, 54] width 823 height 106
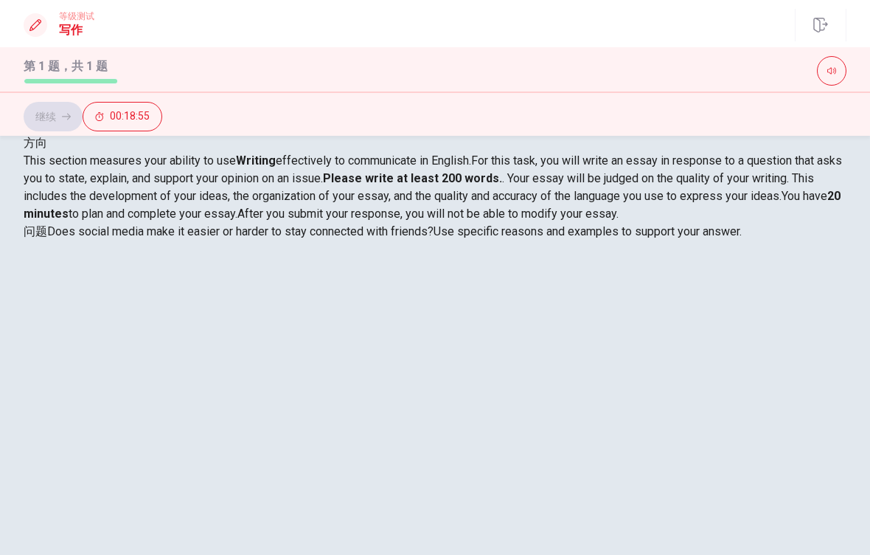
scroll to position [24, 0]
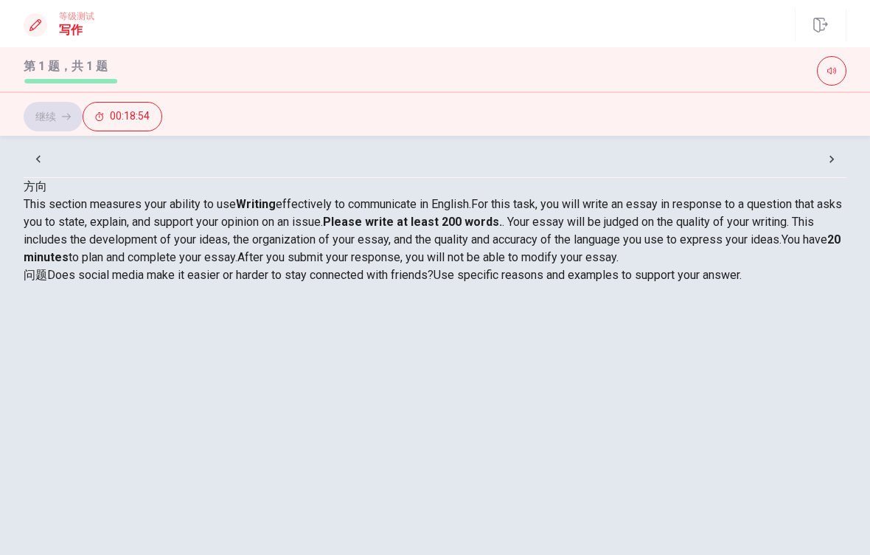
click at [495, 264] on span "You have 20 minutes to plan and complete your essay." at bounding box center [432, 248] width 817 height 32
click at [550, 284] on div "This section measures your ability to use Writing effectively to communicate in…" at bounding box center [435, 239] width 823 height 89
click at [556, 284] on div "问题 Does social media make it easier or harder to stay connected with friends? U…" at bounding box center [435, 275] width 823 height 18
click at [578, 284] on div "问题 Does social media make it easier or harder to stay connected with friends? U…" at bounding box center [435, 275] width 823 height 18
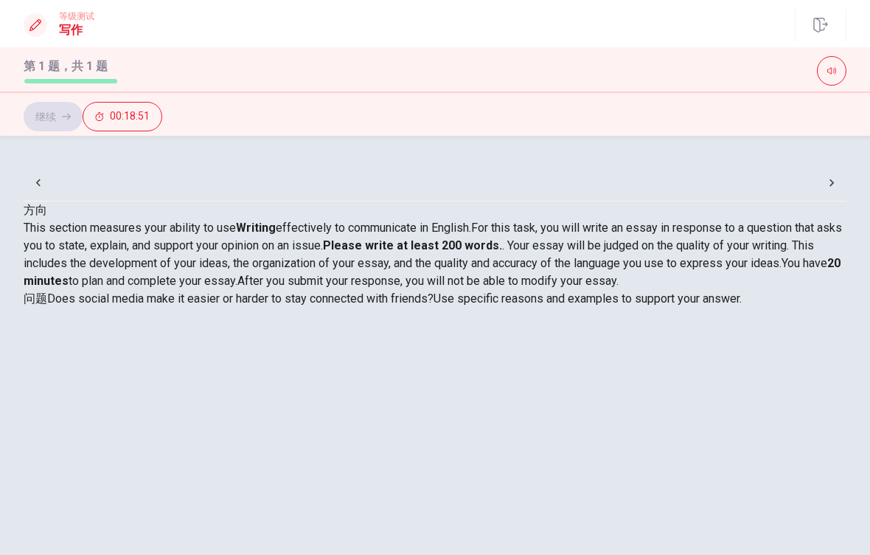
scroll to position [0, 0]
